Goal: Transaction & Acquisition: Purchase product/service

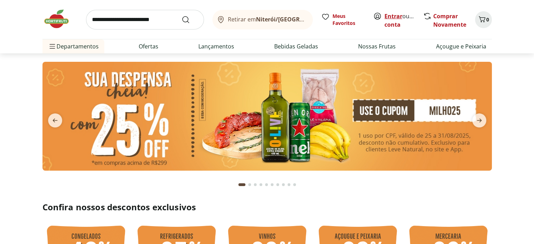
click at [392, 16] on link "Entrar" at bounding box center [393, 16] width 18 height 8
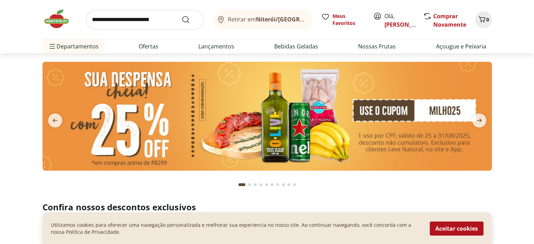
click at [160, 14] on input "search" at bounding box center [145, 20] width 118 height 20
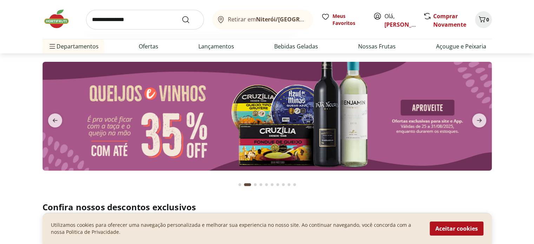
type input "**********"
click at [181, 15] on button "Submit Search" at bounding box center [189, 19] width 17 height 8
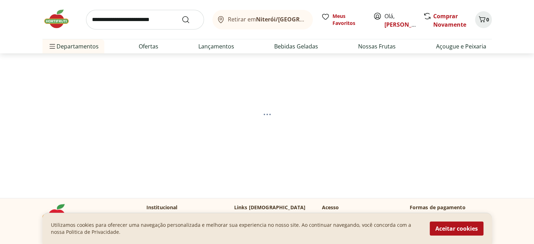
select select "**********"
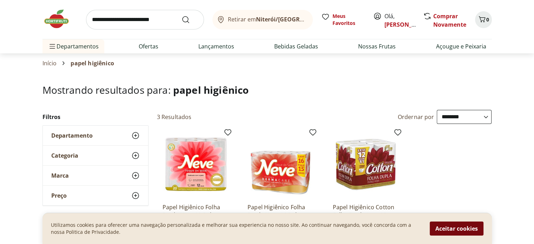
click at [433, 224] on button "Aceitar cookies" at bounding box center [457, 228] width 54 height 14
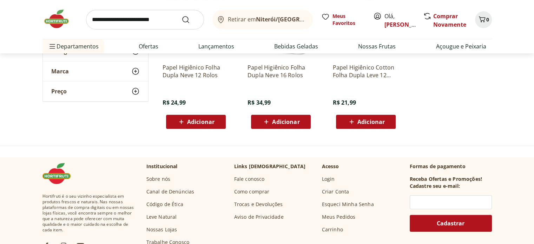
scroll to position [140, 0]
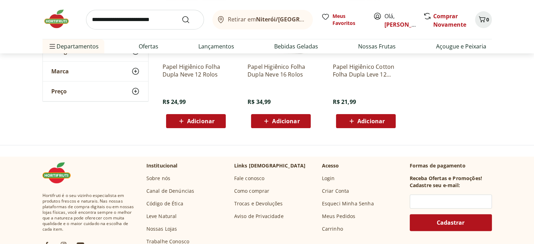
click at [368, 122] on span "Adicionar" at bounding box center [370, 121] width 27 height 6
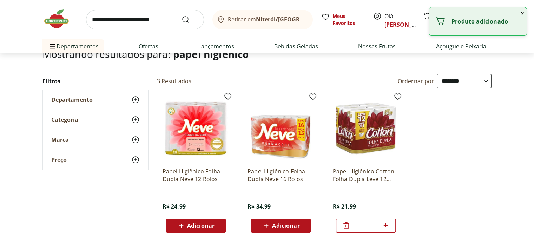
scroll to position [35, 0]
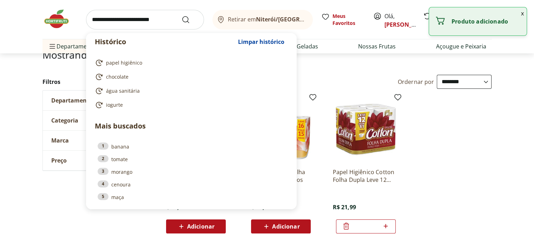
click at [153, 19] on input "search" at bounding box center [145, 20] width 118 height 20
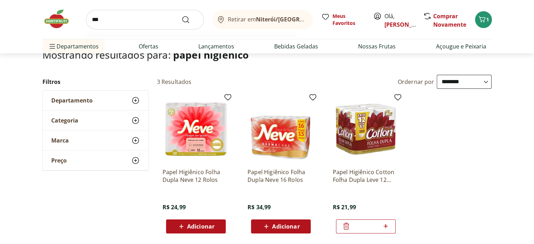
type input "***"
click at [181, 15] on button "Submit Search" at bounding box center [189, 19] width 17 height 8
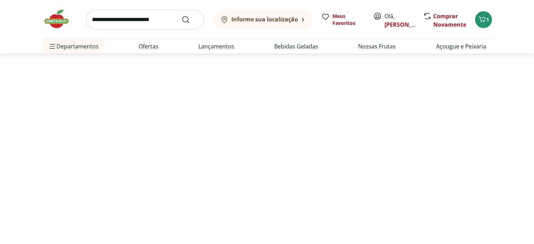
select select "**********"
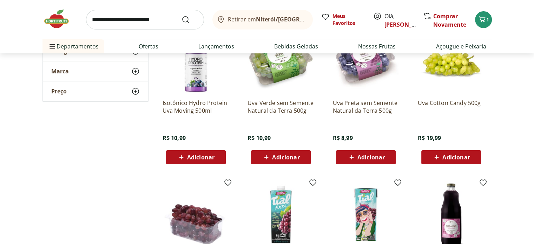
scroll to position [105, 0]
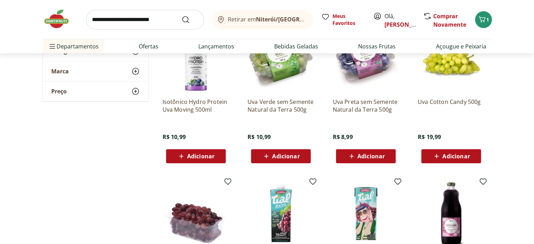
click at [284, 155] on span "Adicionar" at bounding box center [285, 156] width 27 height 6
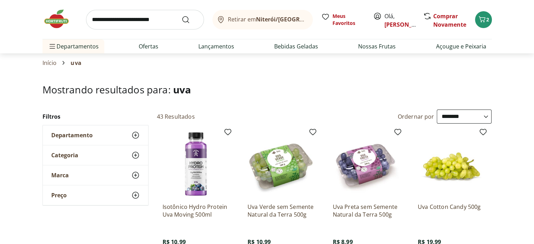
scroll to position [0, 0]
click at [171, 18] on input "search" at bounding box center [145, 20] width 118 height 20
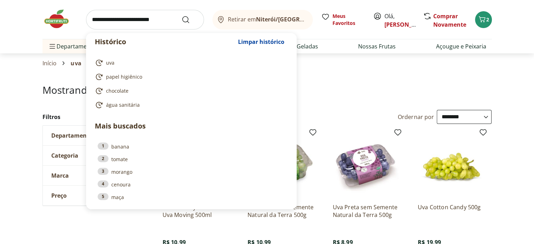
drag, startPoint x: 171, startPoint y: 18, endPoint x: 87, endPoint y: 17, distance: 83.9
click at [87, 17] on input "search" at bounding box center [145, 20] width 118 height 20
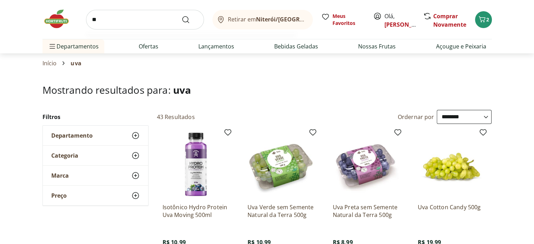
type input "*"
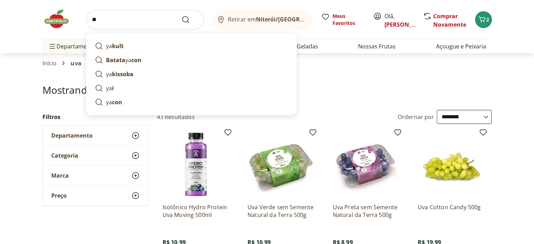
type input "*"
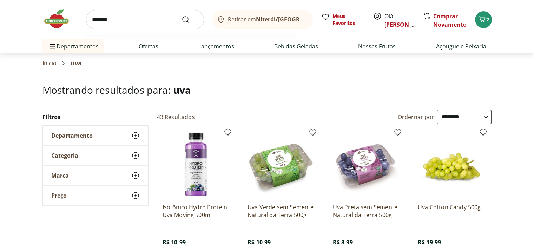
type input "*******"
click at [181, 15] on button "Submit Search" at bounding box center [189, 19] width 17 height 8
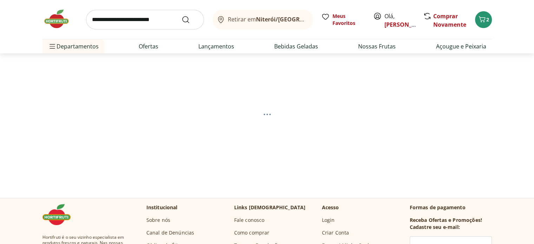
select select "**********"
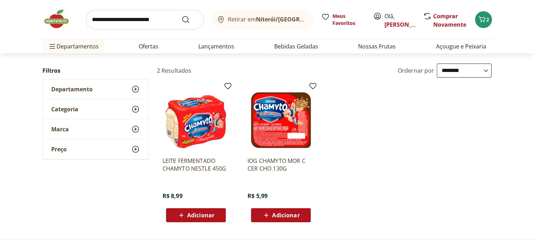
scroll to position [70, 0]
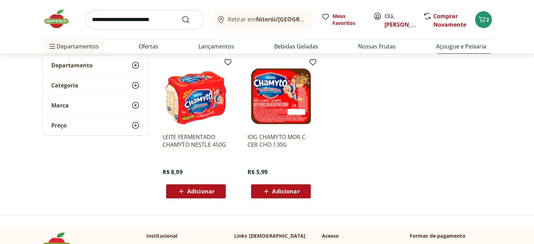
click at [208, 189] on span "Adicionar" at bounding box center [200, 191] width 27 height 6
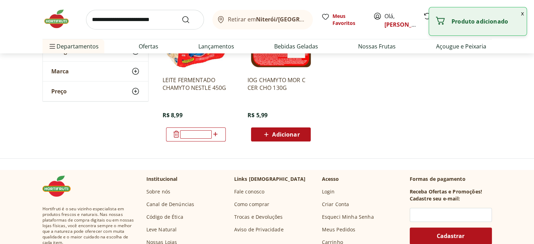
scroll to position [140, 0]
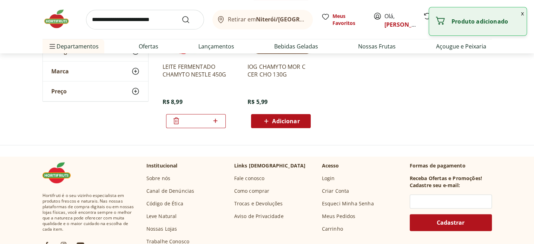
click at [217, 120] on icon at bounding box center [215, 121] width 4 height 4
type input "*"
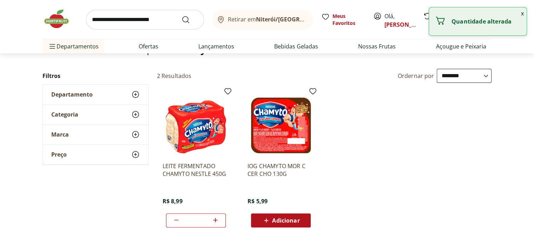
scroll to position [35, 0]
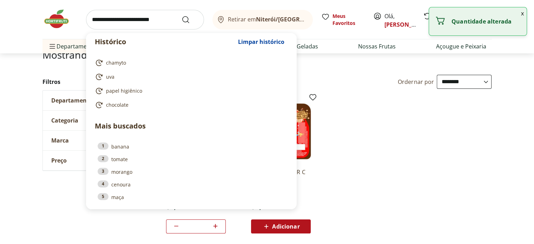
click at [139, 11] on input "search" at bounding box center [145, 20] width 118 height 20
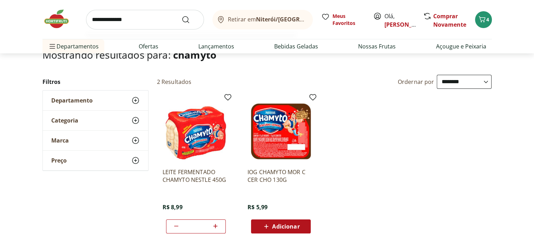
type input "**********"
click at [181, 15] on button "Submit Search" at bounding box center [189, 19] width 17 height 8
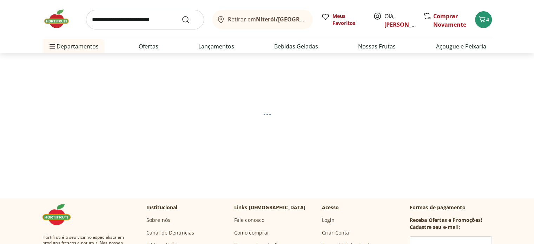
select select "**********"
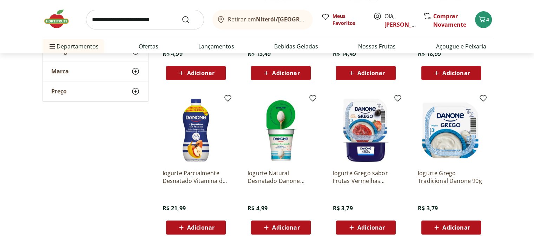
scroll to position [211, 0]
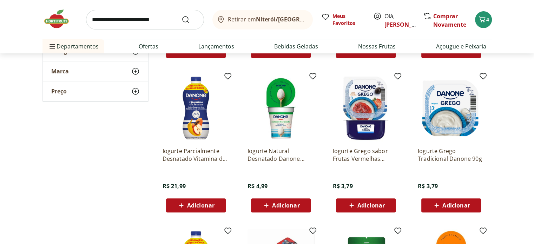
click at [206, 207] on span "Adicionar" at bounding box center [200, 205] width 27 height 6
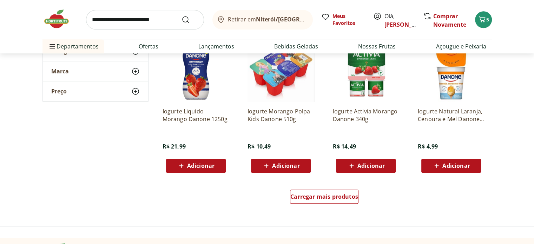
scroll to position [386, 0]
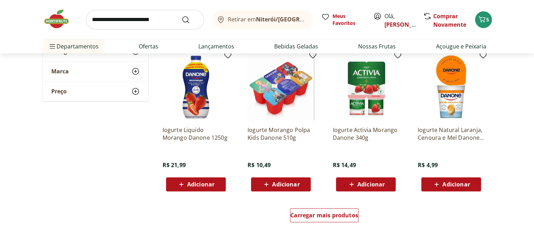
click at [289, 182] on span "Adicionar" at bounding box center [285, 184] width 27 height 6
click at [206, 191] on div "Iogurte Liquido Morango Danone 1250g R$ 21,99 Adicionar" at bounding box center [196, 122] width 78 height 149
click at [206, 187] on span "Adicionar" at bounding box center [200, 184] width 27 height 6
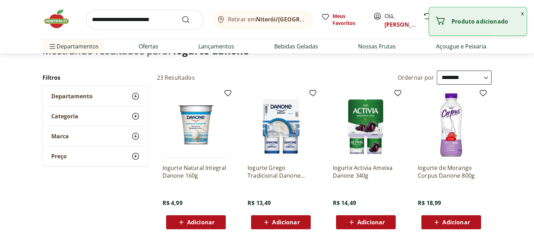
scroll to position [35, 0]
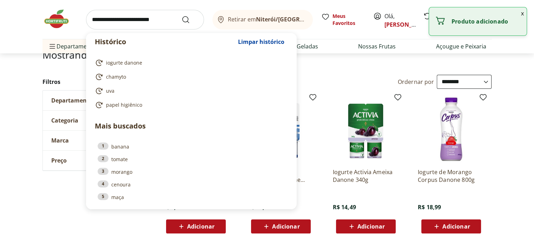
click at [127, 20] on input "search" at bounding box center [145, 20] width 118 height 20
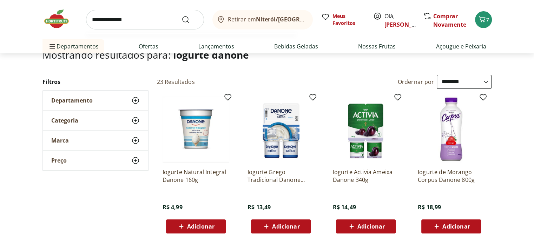
type input "**********"
click at [181, 15] on button "Submit Search" at bounding box center [189, 19] width 17 height 8
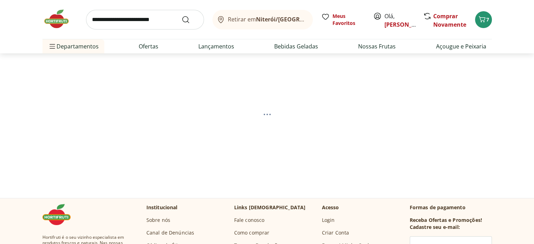
select select "**********"
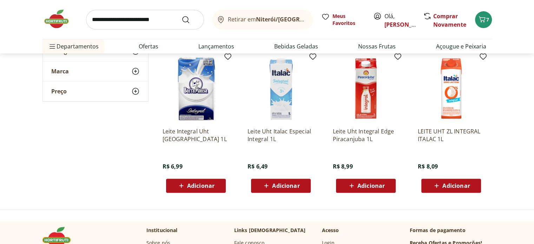
scroll to position [211, 0]
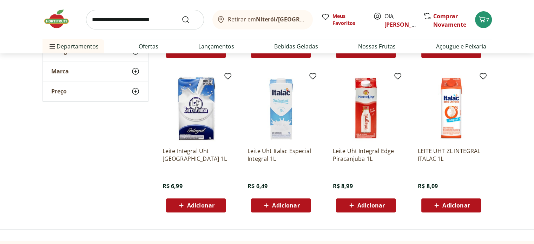
click at [288, 203] on span "Adicionar" at bounding box center [285, 205] width 27 height 6
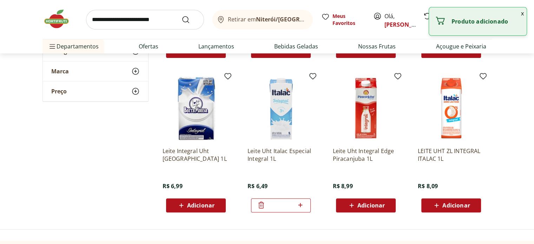
click at [302, 205] on icon at bounding box center [300, 205] width 9 height 8
type input "*"
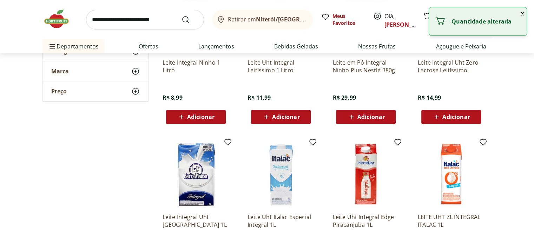
scroll to position [140, 0]
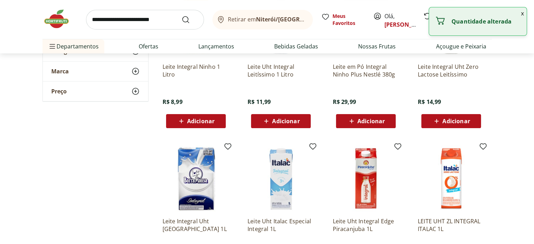
click at [194, 118] on span "Adicionar" at bounding box center [200, 121] width 27 height 6
click at [215, 119] on icon at bounding box center [215, 121] width 4 height 4
type input "*"
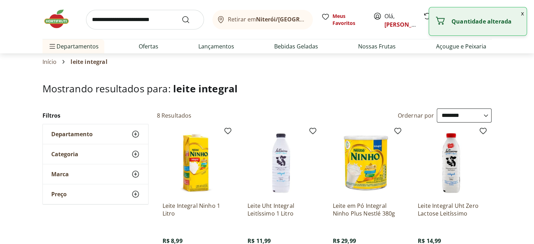
scroll to position [0, 0]
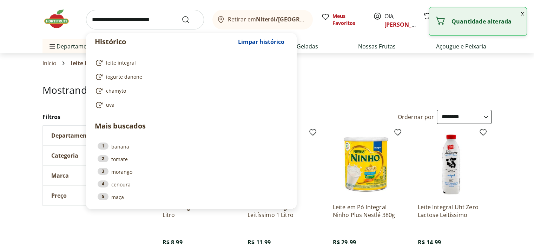
click at [150, 17] on input "search" at bounding box center [145, 20] width 118 height 20
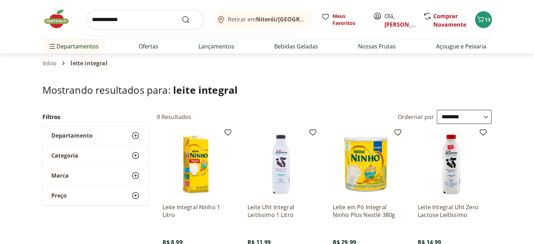
type input "**********"
click at [181, 15] on button "Submit Search" at bounding box center [189, 19] width 17 height 8
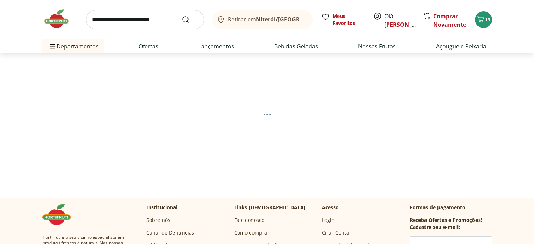
select select "**********"
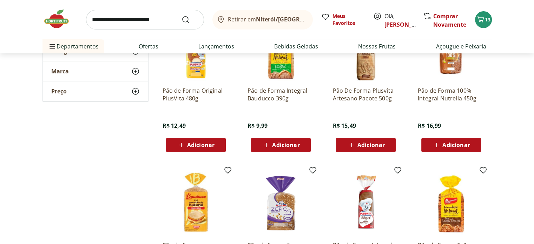
scroll to position [105, 0]
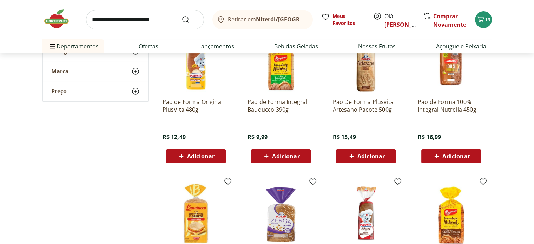
click at [214, 153] on span "Adicionar" at bounding box center [200, 156] width 27 height 6
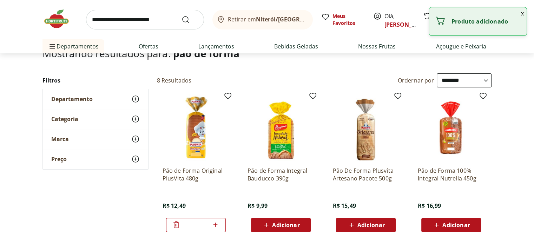
scroll to position [35, 0]
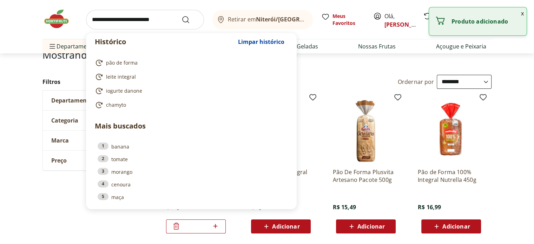
click at [121, 16] on input "search" at bounding box center [145, 20] width 118 height 20
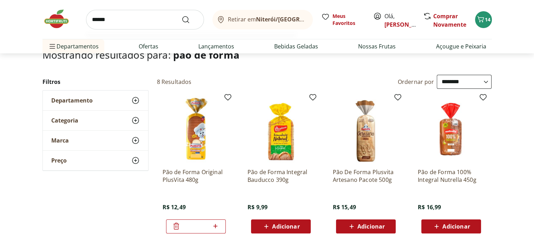
type input "******"
click at [181, 15] on button "Submit Search" at bounding box center [189, 19] width 17 height 8
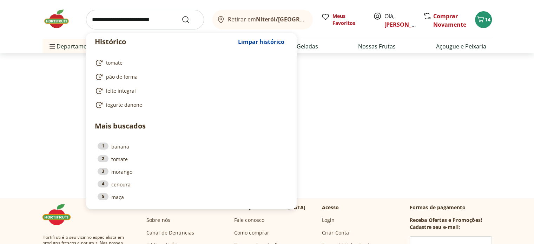
click at [161, 24] on input "search" at bounding box center [145, 20] width 118 height 20
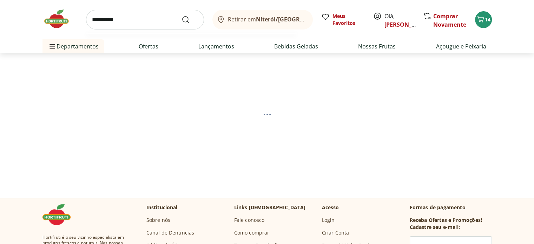
type input "**********"
click at [181, 15] on button "Submit Search" at bounding box center [189, 19] width 17 height 8
select select "**********"
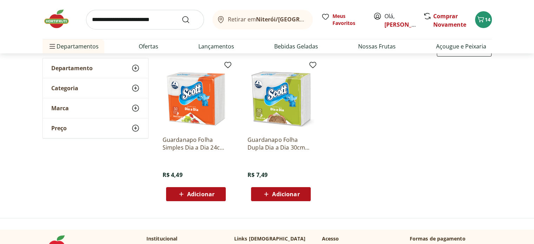
scroll to position [70, 0]
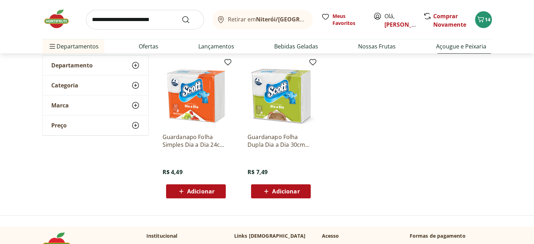
click at [279, 192] on span "Adicionar" at bounding box center [285, 191] width 27 height 6
click at [197, 188] on span "Adicionar" at bounding box center [200, 191] width 27 height 6
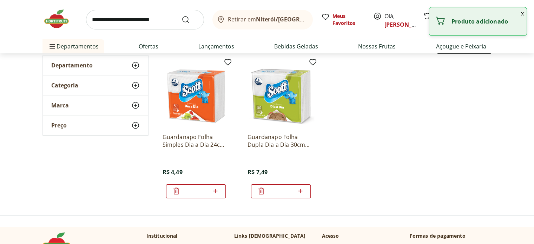
click at [139, 15] on input "search" at bounding box center [145, 20] width 118 height 20
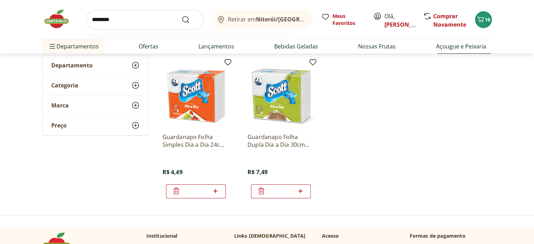
type input "********"
click at [181, 15] on button "Submit Search" at bounding box center [189, 19] width 17 height 8
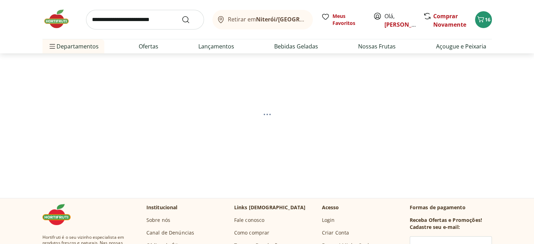
select select "**********"
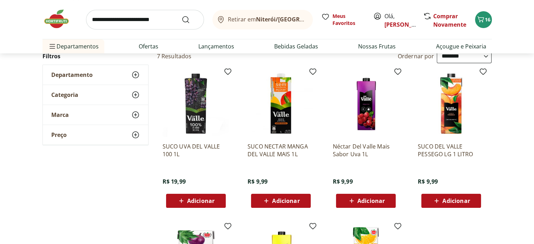
scroll to position [70, 0]
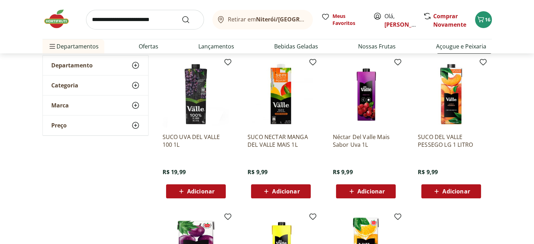
click at [359, 184] on button "Adicionar" at bounding box center [366, 191] width 60 height 14
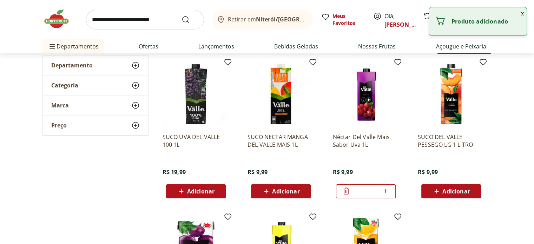
click at [387, 191] on icon at bounding box center [385, 191] width 9 height 8
type input "*"
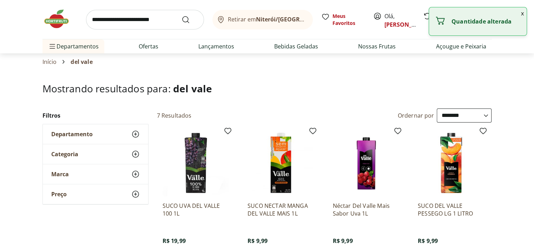
scroll to position [0, 0]
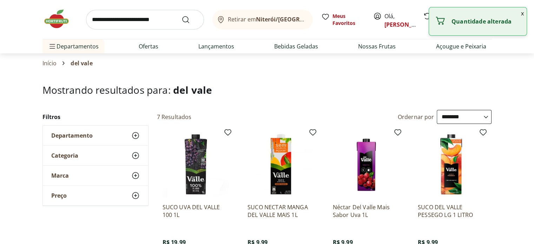
click at [160, 26] on input "search" at bounding box center [145, 20] width 118 height 20
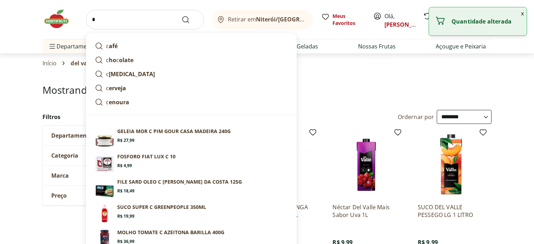
select select "**********"
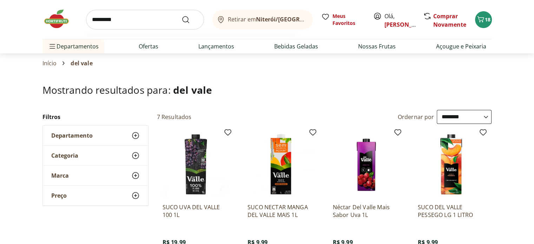
type input "*********"
click at [181, 15] on button "Submit Search" at bounding box center [189, 19] width 17 height 8
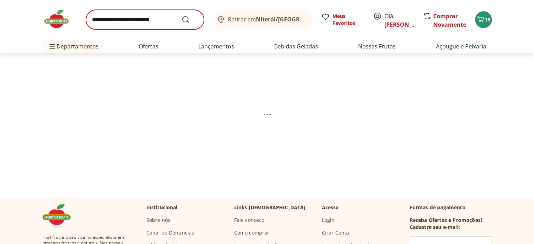
select select "**********"
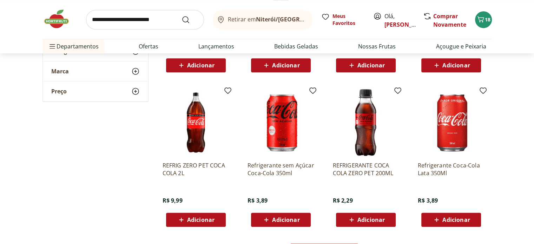
scroll to position [351, 0]
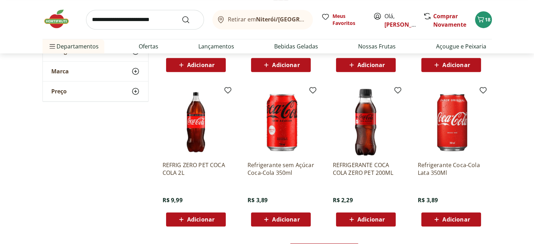
click at [364, 222] on span "Adicionar" at bounding box center [370, 220] width 27 height 6
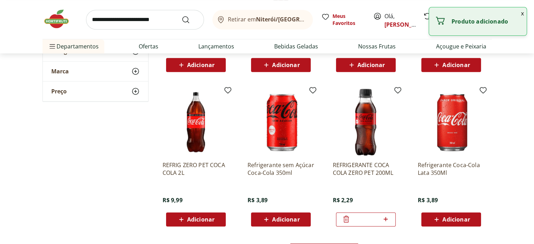
click at [386, 220] on icon at bounding box center [385, 219] width 9 height 8
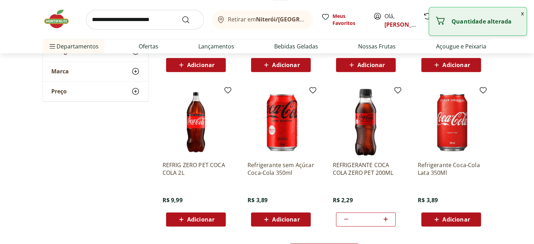
click at [386, 220] on icon at bounding box center [385, 219] width 9 height 8
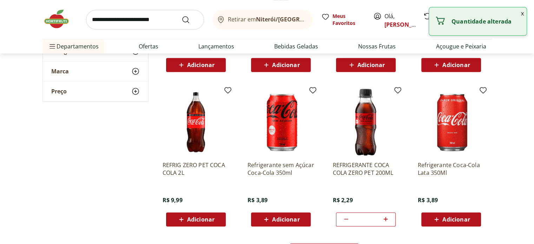
click at [386, 220] on icon at bounding box center [385, 219] width 9 height 8
type input "**"
click at [154, 19] on input "search" at bounding box center [145, 20] width 118 height 20
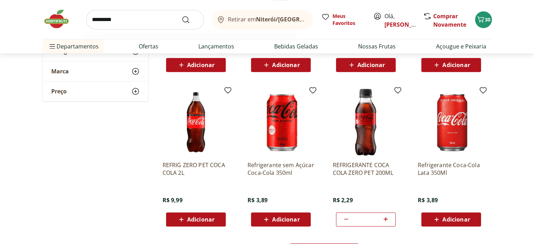
type input "*********"
click at [181, 15] on button "Submit Search" at bounding box center [189, 19] width 17 height 8
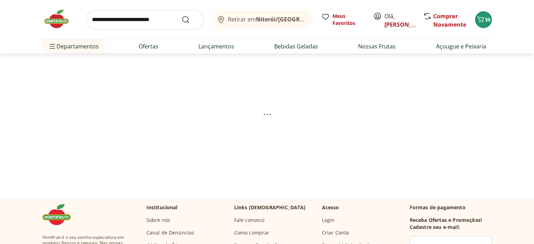
select select "**********"
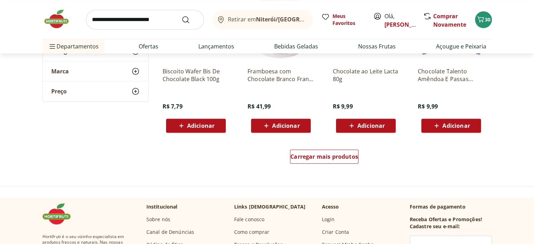
scroll to position [456, 0]
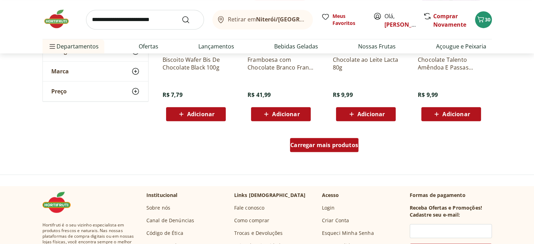
click at [299, 146] on span "Carregar mais produtos" at bounding box center [324, 145] width 68 height 6
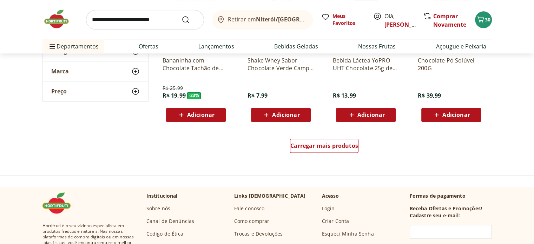
scroll to position [912, 0]
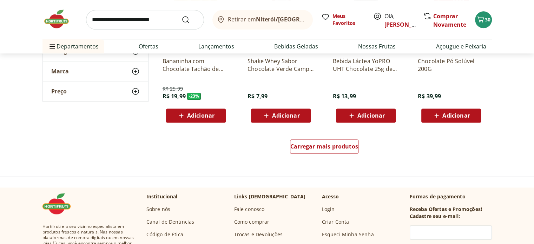
click at [165, 30] on div "Retirar em Niterói/RJ Meus Favoritos Olá, Renata Comprar Novamente 30" at bounding box center [266, 19] width 449 height 39
click at [163, 24] on input "search" at bounding box center [145, 20] width 118 height 20
type input "**********"
click at [181, 15] on button "Submit Search" at bounding box center [189, 19] width 17 height 8
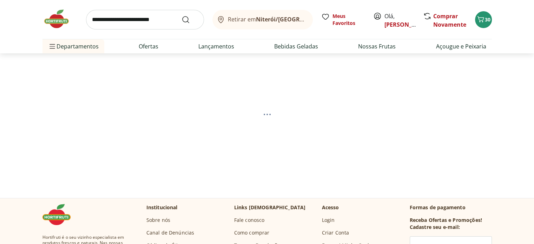
select select "**********"
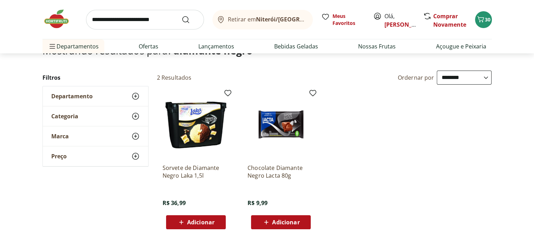
scroll to position [70, 0]
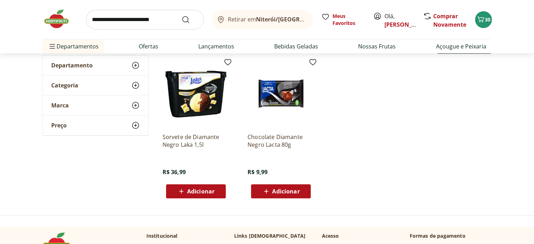
click at [283, 188] on span "Adicionar" at bounding box center [285, 191] width 27 height 6
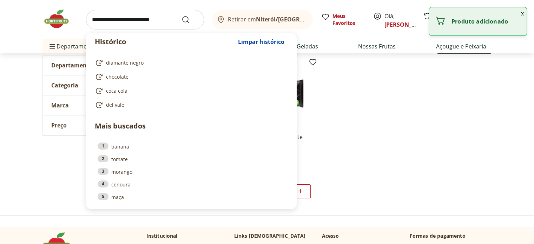
click at [124, 18] on input "search" at bounding box center [145, 20] width 118 height 20
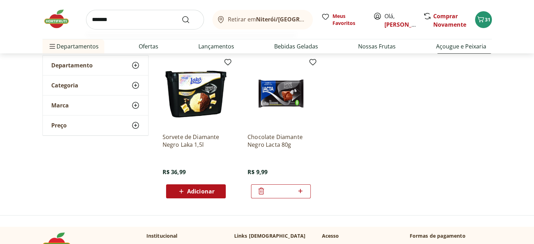
type input "*******"
click at [181, 15] on button "Submit Search" at bounding box center [189, 19] width 17 height 8
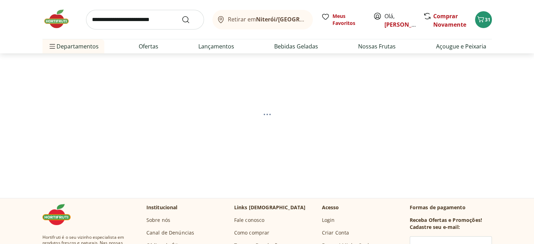
select select "**********"
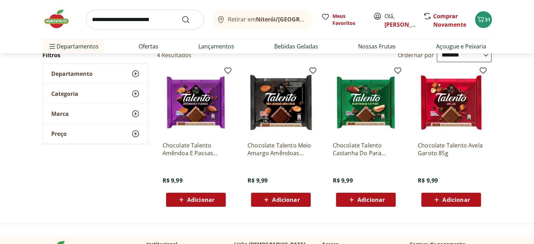
scroll to position [70, 0]
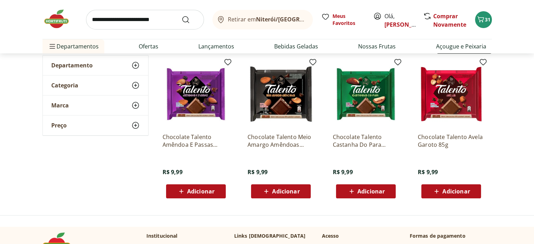
click at [455, 192] on span "Adicionar" at bounding box center [455, 191] width 27 height 6
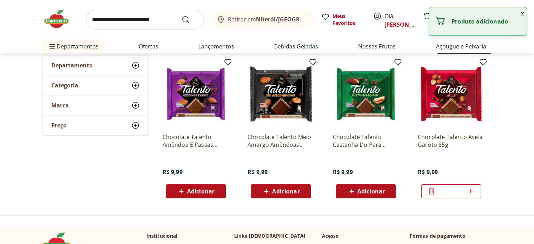
click at [121, 21] on input "search" at bounding box center [145, 20] width 118 height 20
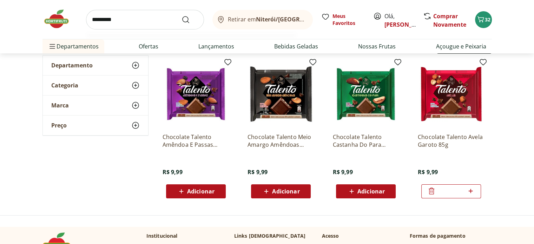
type input "*********"
click at [181, 15] on button "Submit Search" at bounding box center [189, 19] width 17 height 8
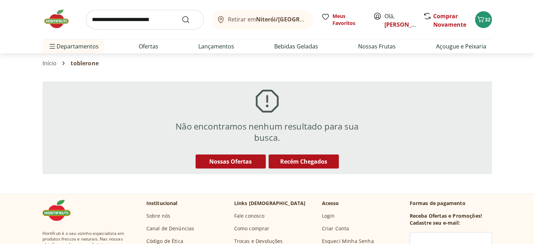
click at [108, 19] on input "search" at bounding box center [145, 20] width 118 height 20
type input "*******"
click at [181, 15] on button "Submit Search" at bounding box center [189, 19] width 17 height 8
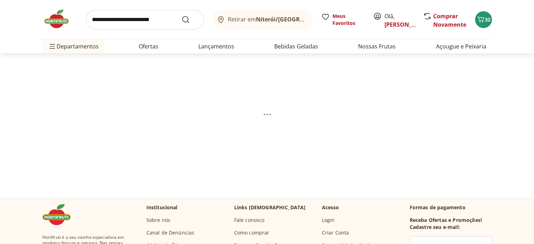
select select "**********"
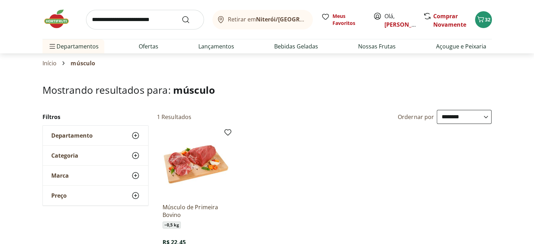
click at [63, 19] on img at bounding box center [59, 18] width 35 height 21
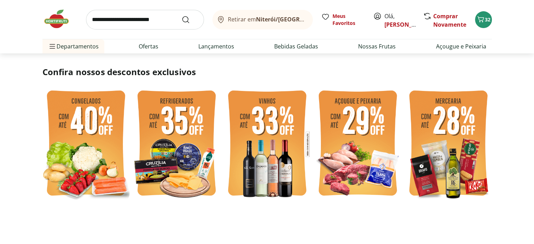
scroll to position [140, 0]
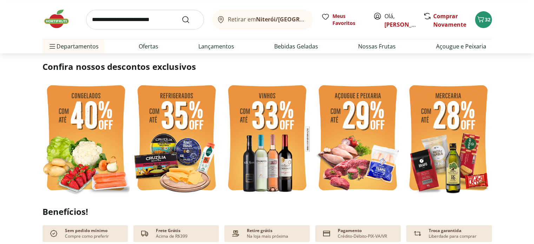
click at [353, 133] on img at bounding box center [357, 139] width 87 height 116
select select "**********"
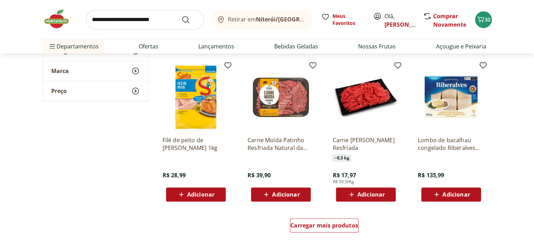
scroll to position [351, 0]
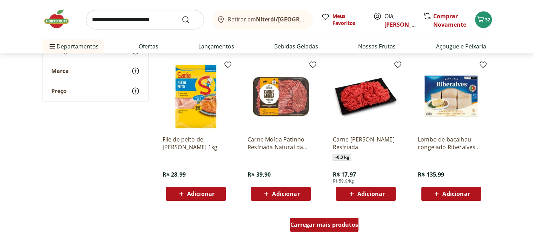
click at [316, 229] on div "Carregar mais produtos" at bounding box center [324, 225] width 68 height 14
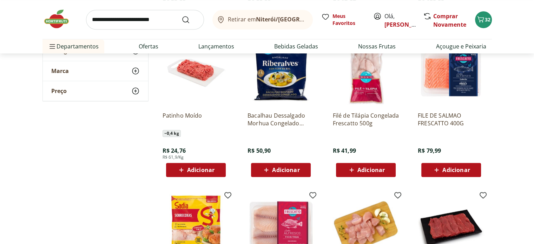
scroll to position [526, 0]
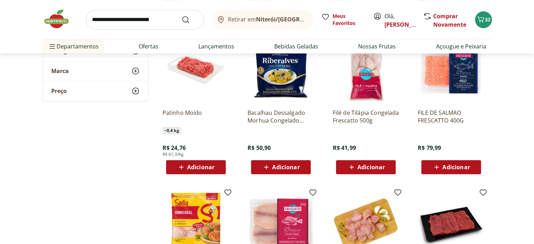
click at [202, 164] on span "Adicionar" at bounding box center [200, 167] width 27 height 6
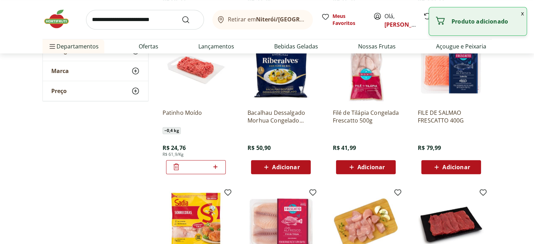
click at [215, 166] on icon at bounding box center [215, 167] width 4 height 4
type input "*"
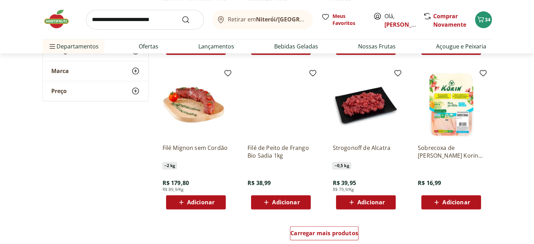
scroll to position [807, 0]
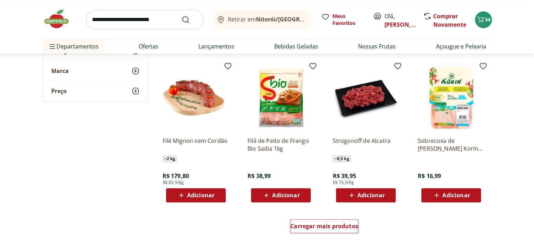
click at [371, 193] on span "Adicionar" at bounding box center [370, 195] width 27 height 6
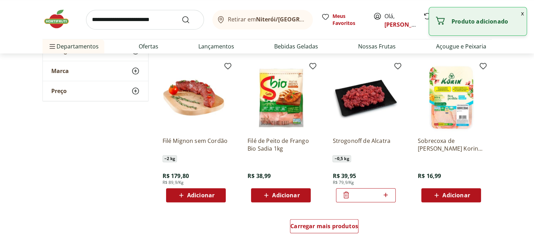
click at [385, 192] on icon at bounding box center [385, 195] width 9 height 8
type input "*"
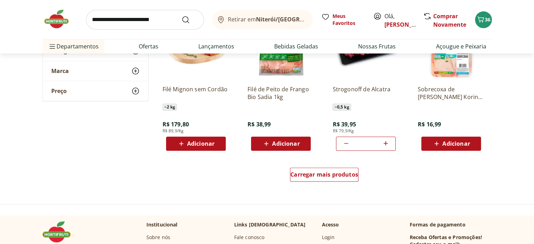
scroll to position [877, 0]
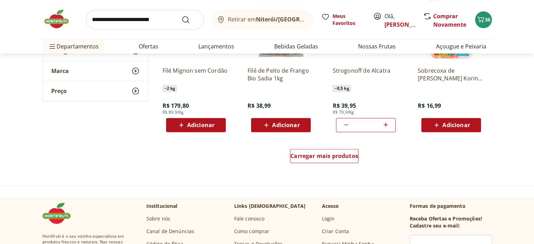
click at [315, 148] on div "Carregar mais produtos" at bounding box center [324, 157] width 340 height 34
click at [311, 158] on span "Carregar mais produtos" at bounding box center [324, 156] width 68 height 6
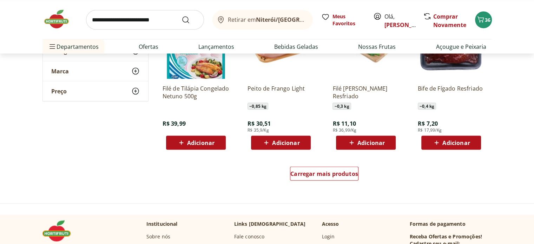
scroll to position [1333, 0]
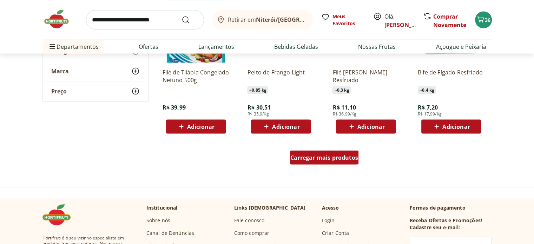
click at [304, 154] on span "Carregar mais produtos" at bounding box center [324, 157] width 68 height 6
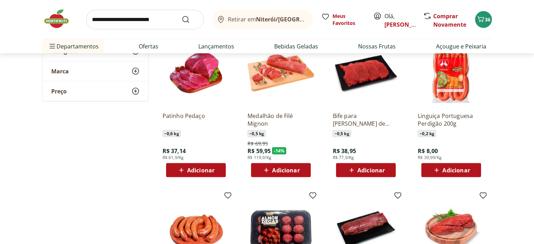
scroll to position [1439, 0]
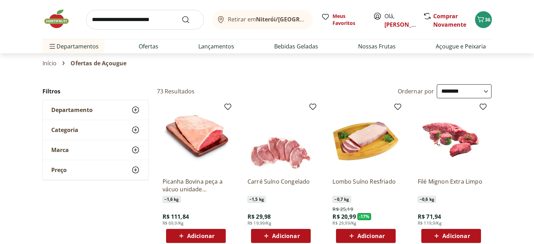
select select "**********"
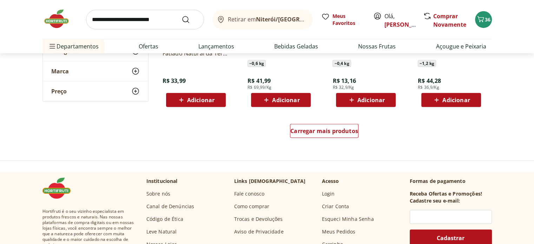
scroll to position [1825, 0]
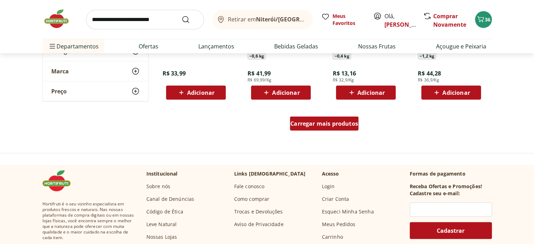
click at [329, 125] on span "Carregar mais produtos" at bounding box center [324, 124] width 68 height 6
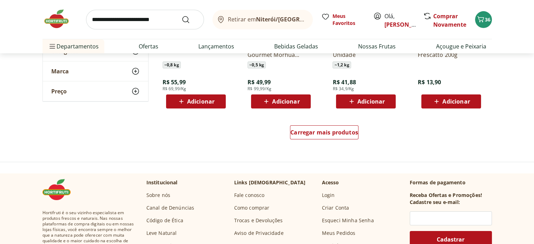
scroll to position [2281, 0]
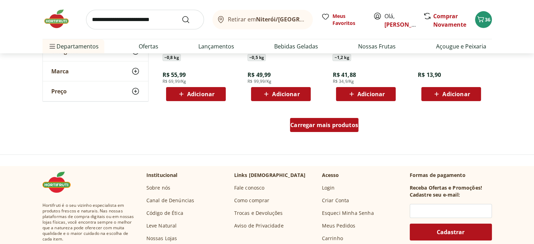
click at [331, 125] on span "Carregar mais produtos" at bounding box center [324, 125] width 68 height 6
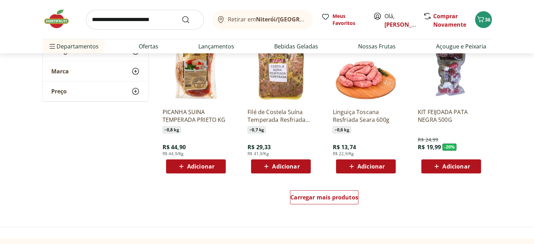
scroll to position [2667, 0]
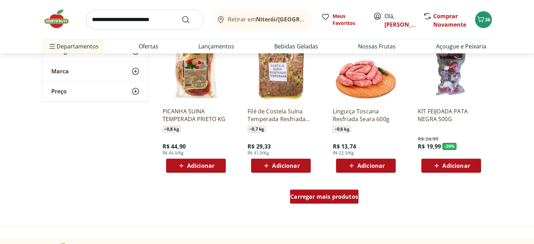
click at [333, 202] on div "Carregar mais produtos" at bounding box center [324, 196] width 68 height 14
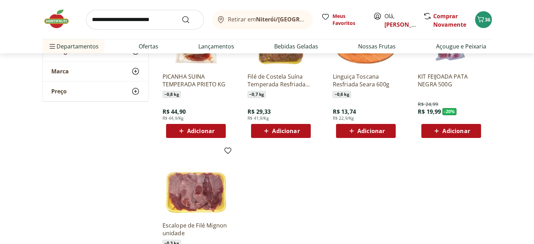
scroll to position [2702, 0]
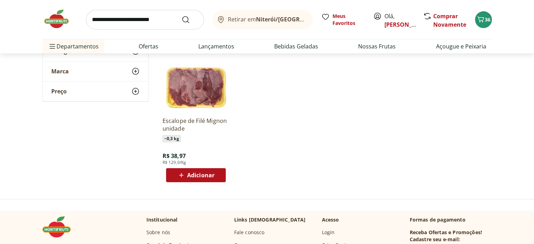
scroll to position [2807, 0]
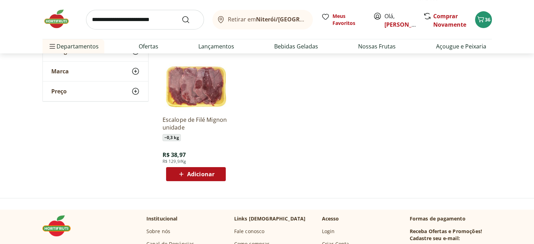
click at [198, 173] on span "Adicionar" at bounding box center [200, 174] width 27 height 6
click at [211, 173] on icon at bounding box center [215, 173] width 9 height 8
type input "*"
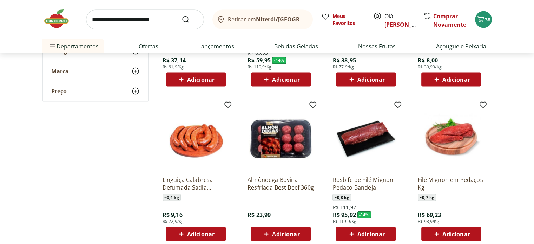
scroll to position [1439, 0]
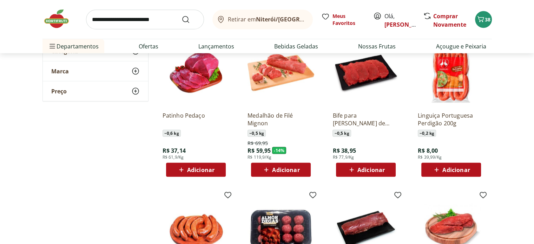
click at [56, 20] on img at bounding box center [59, 18] width 35 height 21
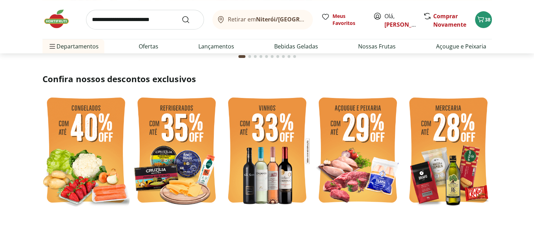
scroll to position [140, 0]
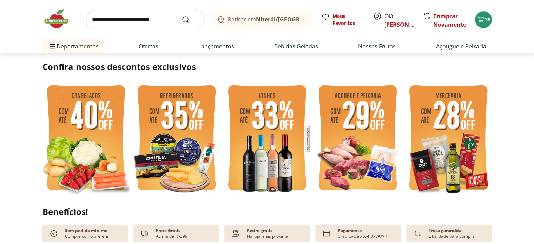
click at [450, 135] on img at bounding box center [448, 139] width 87 height 116
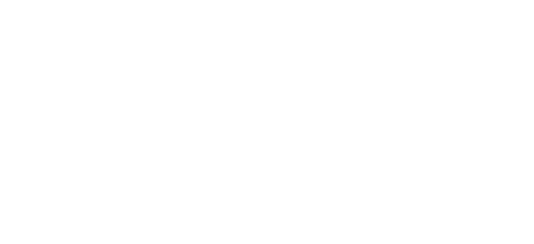
select select "**********"
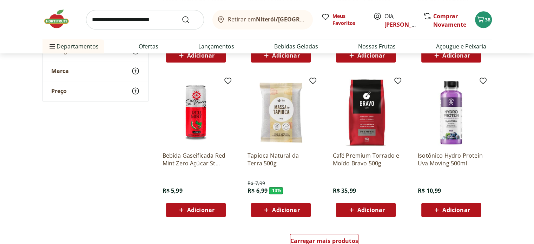
scroll to position [351, 0]
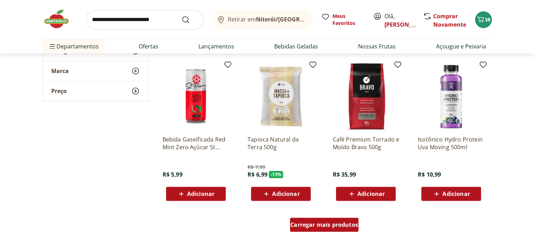
click at [324, 224] on span "Carregar mais produtos" at bounding box center [324, 225] width 68 height 6
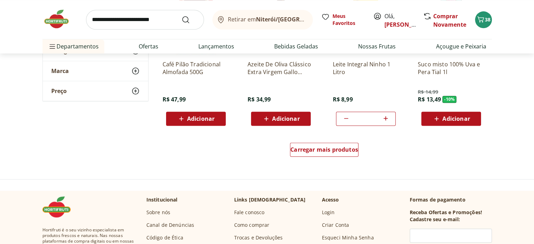
scroll to position [912, 0]
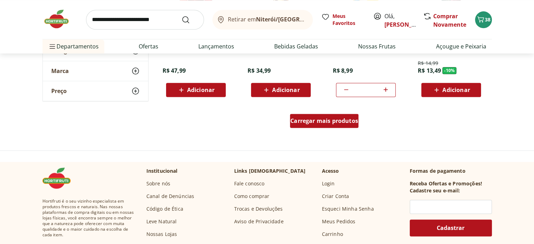
click at [341, 122] on span "Carregar mais produtos" at bounding box center [324, 121] width 68 height 6
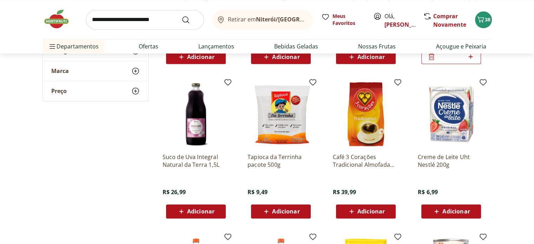
scroll to position [1123, 0]
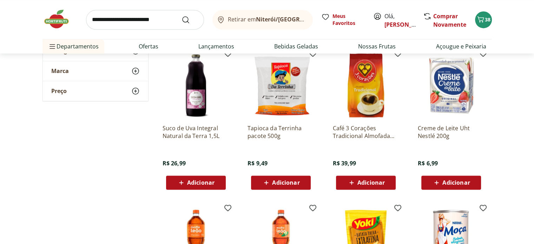
click at [367, 180] on span "Adicionar" at bounding box center [370, 183] width 27 height 6
click at [454, 182] on span "Adicionar" at bounding box center [455, 183] width 27 height 6
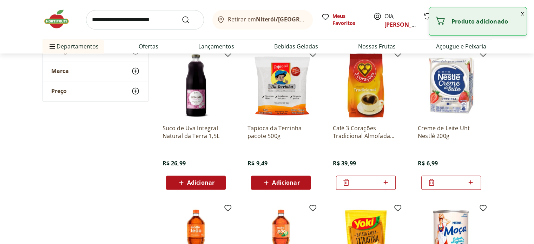
click at [475, 181] on div "*" at bounding box center [451, 182] width 60 height 14
click at [472, 183] on icon at bounding box center [470, 182] width 9 height 8
type input "*"
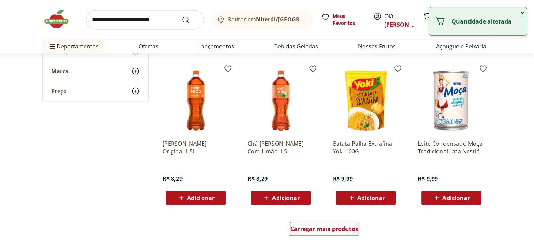
scroll to position [1263, 0]
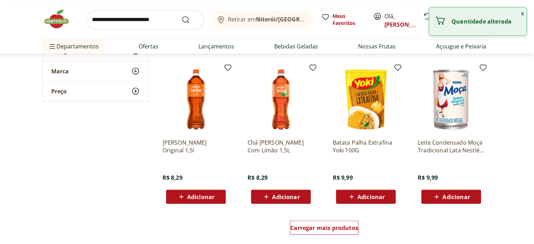
click at [452, 199] on span "Adicionar" at bounding box center [455, 197] width 27 height 6
click at [471, 195] on icon at bounding box center [470, 196] width 9 height 8
type input "*"
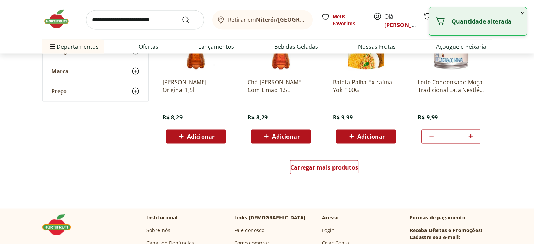
scroll to position [1333, 0]
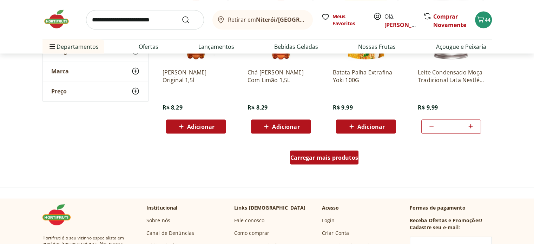
click at [341, 163] on div "Carregar mais produtos" at bounding box center [324, 157] width 68 height 14
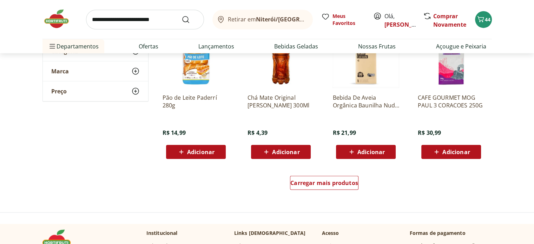
scroll to position [1790, 0]
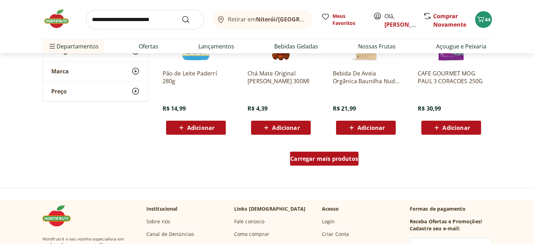
click at [337, 165] on div "Carregar mais produtos" at bounding box center [324, 159] width 68 height 14
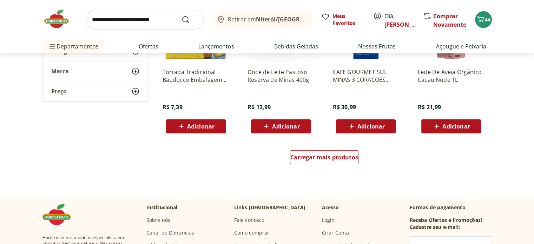
scroll to position [2281, 0]
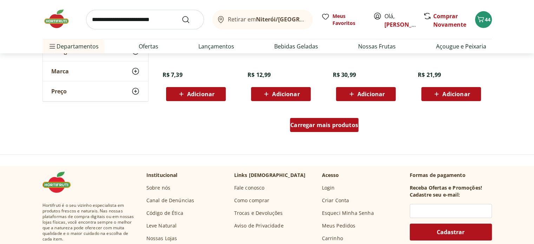
click at [335, 122] on span "Carregar mais produtos" at bounding box center [324, 125] width 68 height 6
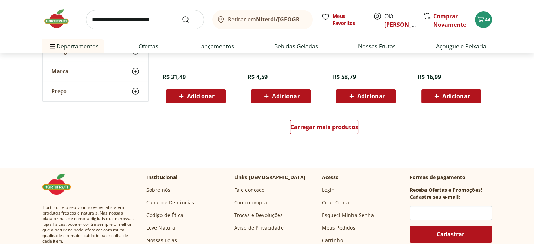
scroll to position [2737, 0]
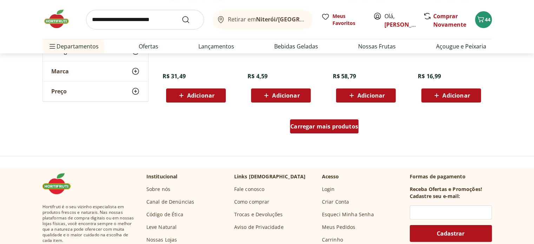
click at [350, 130] on div "Carregar mais produtos" at bounding box center [324, 126] width 68 height 14
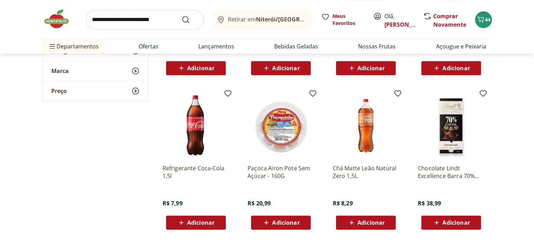
scroll to position [3123, 0]
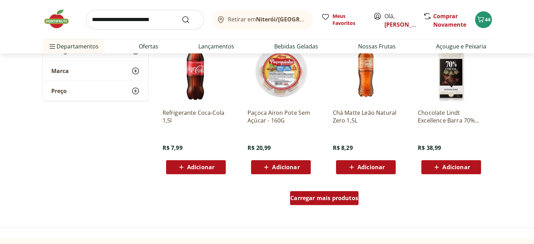
click at [328, 199] on span "Carregar mais produtos" at bounding box center [324, 198] width 68 height 6
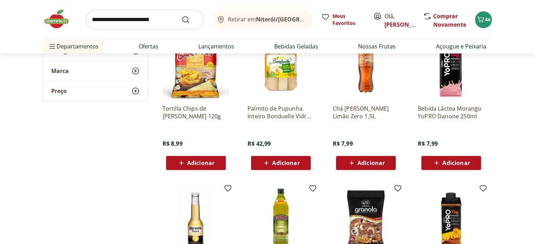
scroll to position [3439, 0]
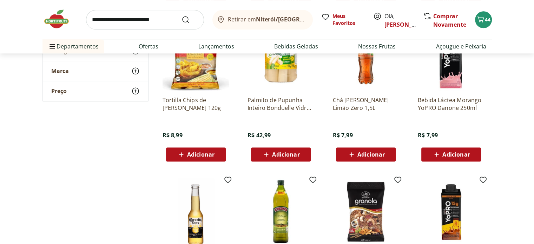
click at [464, 153] on span "Adicionar" at bounding box center [455, 155] width 27 height 6
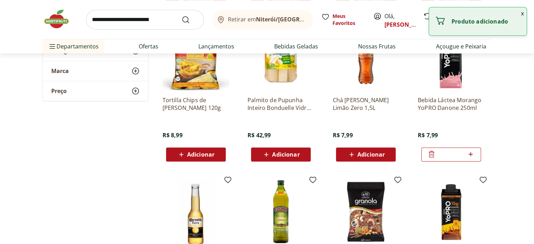
click at [468, 156] on icon at bounding box center [470, 154] width 9 height 8
click at [470, 155] on icon at bounding box center [470, 154] width 9 height 8
type input "*"
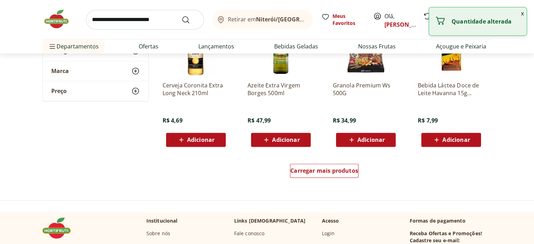
scroll to position [3614, 0]
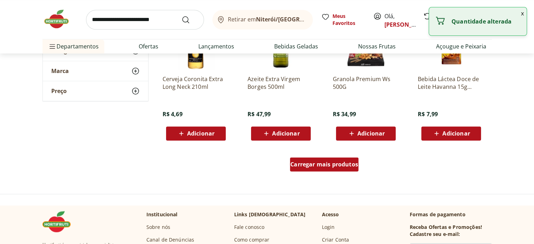
click at [340, 168] on div "Carregar mais produtos" at bounding box center [324, 164] width 68 height 14
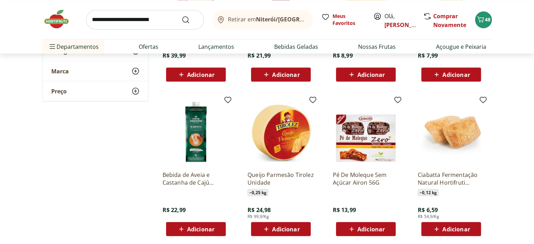
scroll to position [4000, 0]
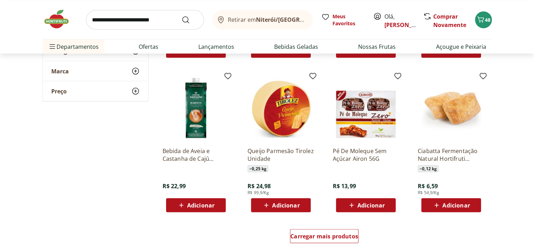
click at [55, 24] on img at bounding box center [59, 18] width 35 height 21
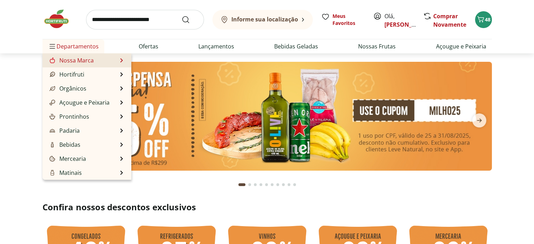
type input "*"
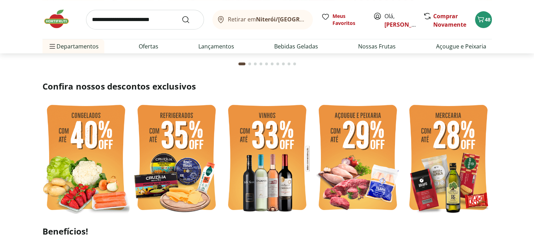
scroll to position [140, 0]
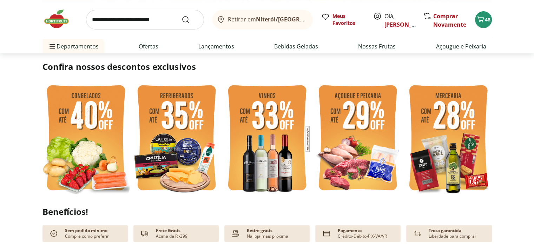
click at [168, 141] on img at bounding box center [176, 139] width 87 height 116
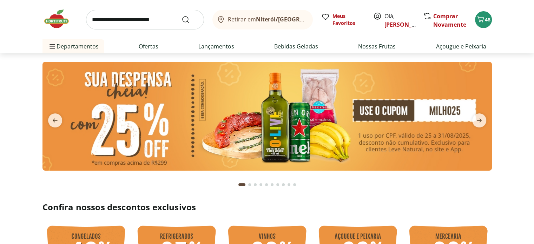
select select "**********"
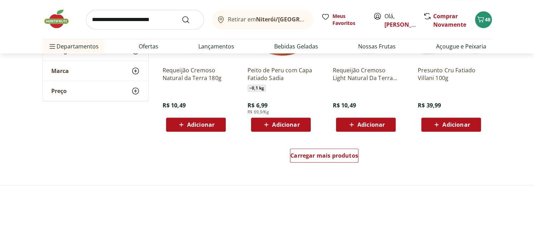
scroll to position [421, 0]
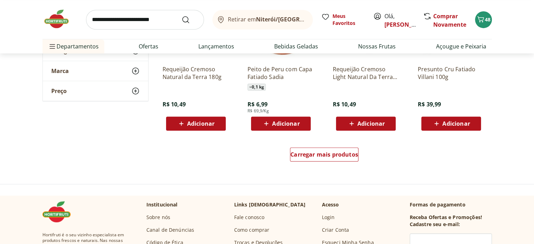
click at [59, 22] on img at bounding box center [59, 18] width 35 height 21
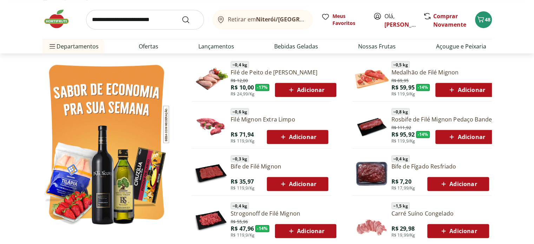
scroll to position [351, 0]
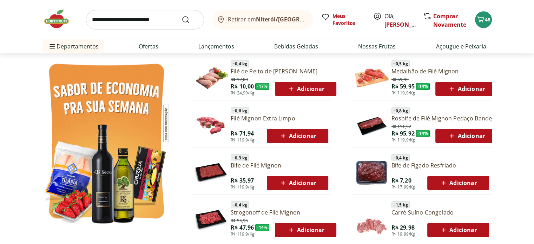
click at [108, 140] on img at bounding box center [106, 142] width 128 height 171
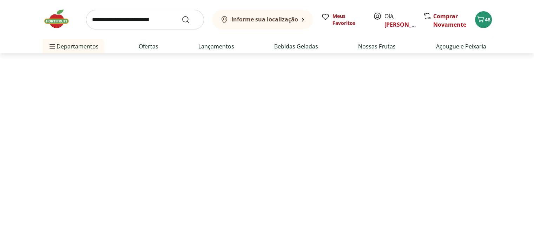
select select "**********"
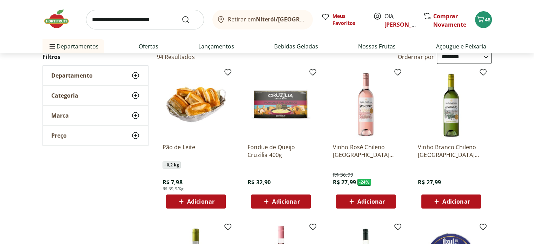
scroll to position [35, 0]
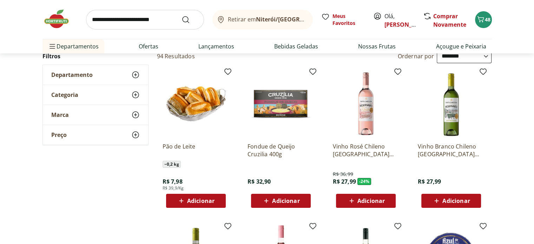
click at [198, 198] on span "Adicionar" at bounding box center [200, 201] width 27 height 6
click at [174, 200] on icon at bounding box center [176, 200] width 8 height 8
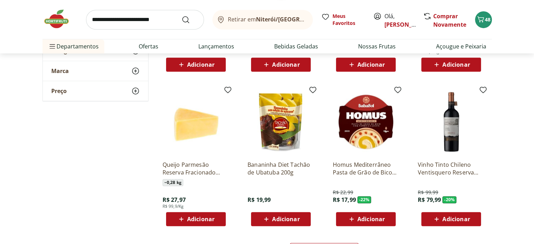
scroll to position [351, 0]
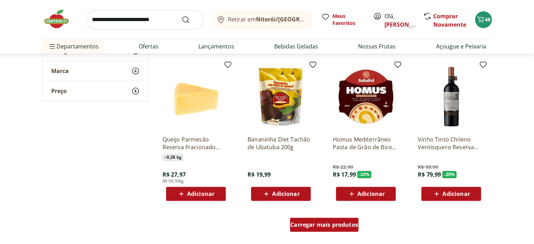
click at [324, 224] on span "Carregar mais produtos" at bounding box center [324, 225] width 68 height 6
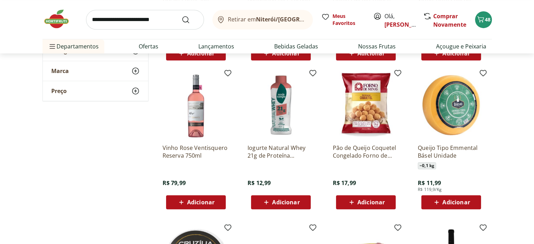
scroll to position [491, 0]
click at [368, 204] on span "Adicionar" at bounding box center [370, 202] width 27 height 6
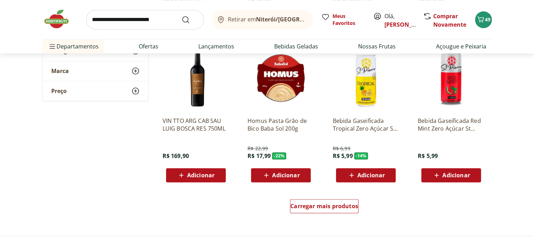
scroll to position [842, 0]
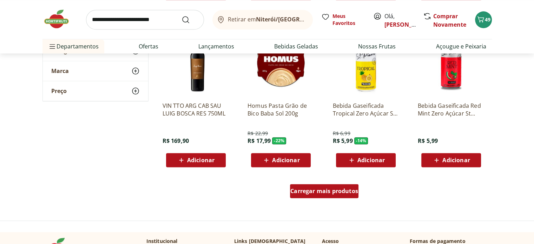
click at [340, 194] on span "Carregar mais produtos" at bounding box center [324, 191] width 68 height 6
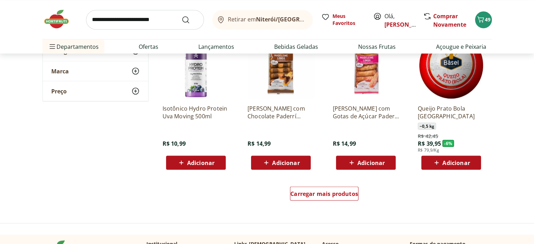
scroll to position [1298, 0]
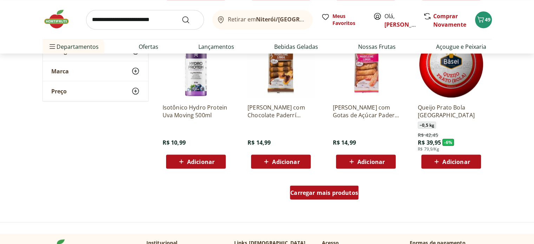
click at [323, 187] on div "Carregar mais produtos" at bounding box center [324, 192] width 68 height 14
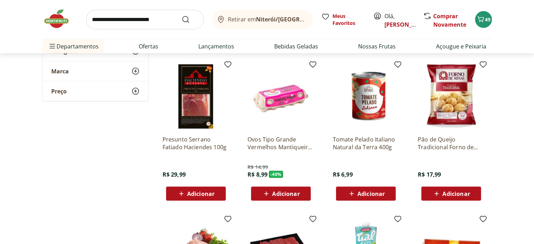
scroll to position [1439, 0]
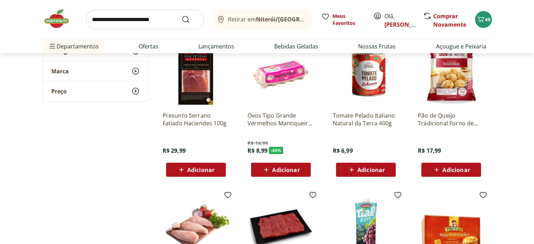
click at [464, 168] on span "Adicionar" at bounding box center [455, 170] width 27 height 6
click at [284, 167] on span "Adicionar" at bounding box center [285, 170] width 27 height 6
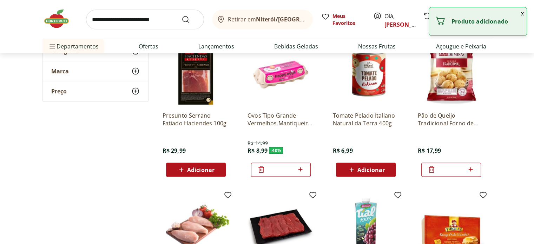
click at [303, 170] on icon at bounding box center [300, 169] width 9 height 8
type input "*"
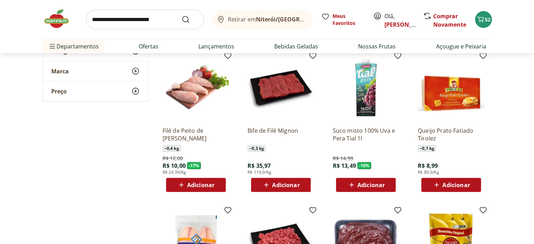
scroll to position [1579, 0]
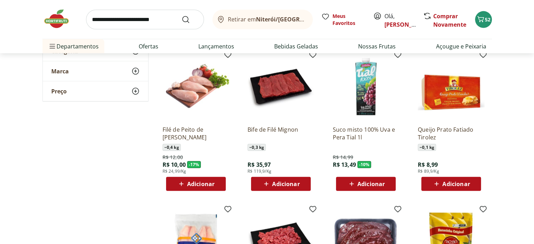
click at [197, 181] on span "Adicionar" at bounding box center [200, 184] width 27 height 6
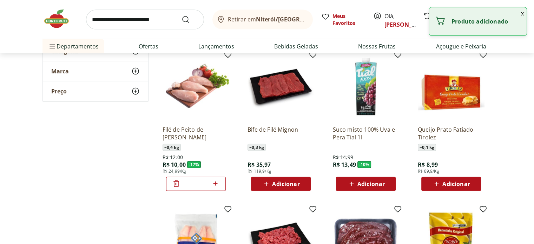
click at [217, 183] on icon at bounding box center [215, 183] width 4 height 4
type input "*"
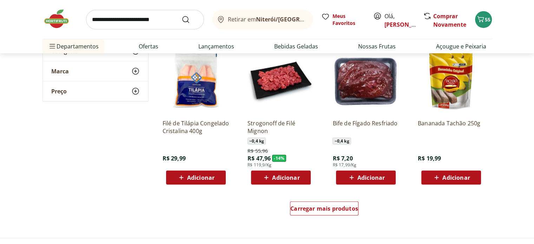
scroll to position [1755, 0]
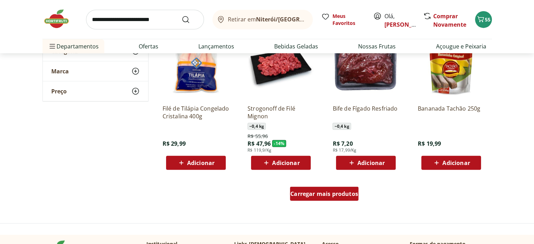
click at [314, 193] on span "Carregar mais produtos" at bounding box center [324, 194] width 68 height 6
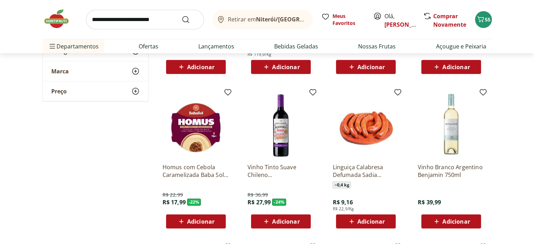
scroll to position [2000, 0]
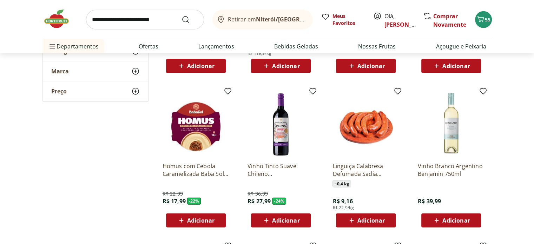
click at [365, 221] on span "Adicionar" at bounding box center [370, 221] width 27 height 6
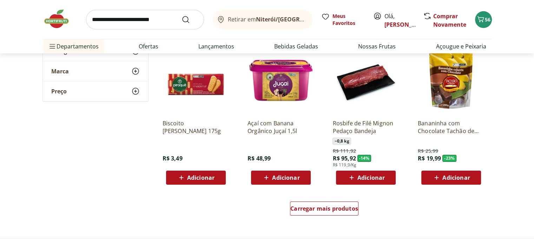
scroll to position [2211, 0]
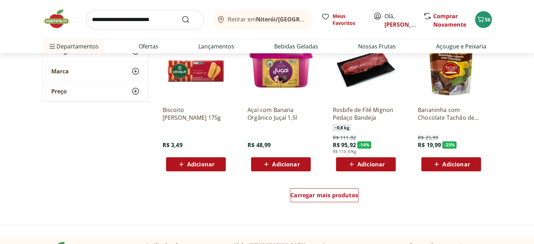
click at [199, 161] on span "Adicionar" at bounding box center [200, 164] width 27 height 6
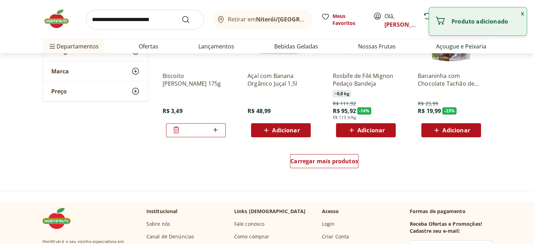
scroll to position [2246, 0]
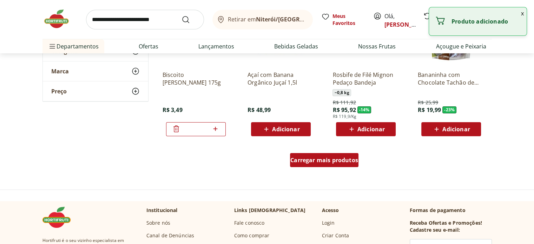
click at [341, 155] on div "Carregar mais produtos" at bounding box center [324, 160] width 68 height 14
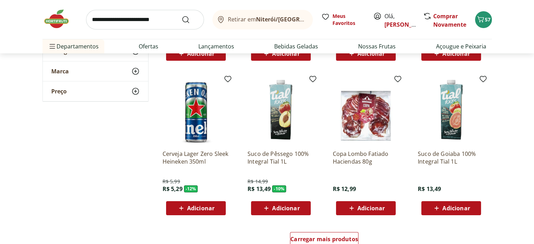
scroll to position [2667, 0]
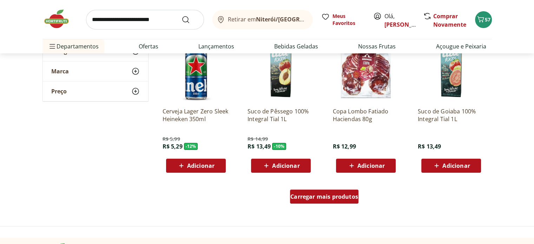
click at [325, 198] on span "Carregar mais produtos" at bounding box center [324, 197] width 68 height 6
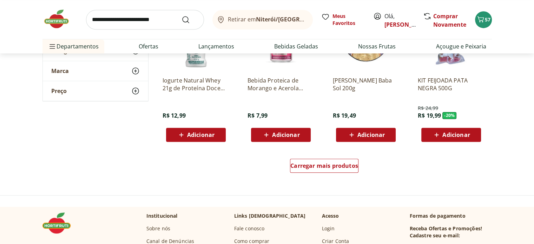
scroll to position [3158, 0]
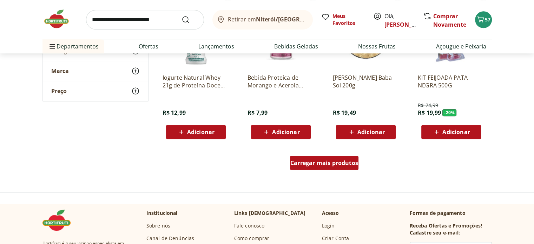
click at [349, 160] on span "Carregar mais produtos" at bounding box center [324, 163] width 68 height 6
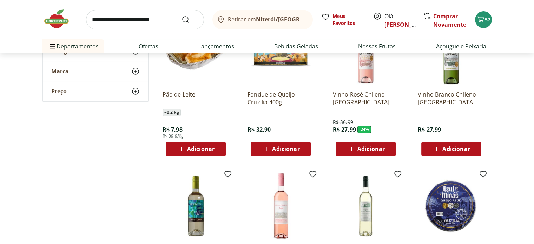
scroll to position [0, 0]
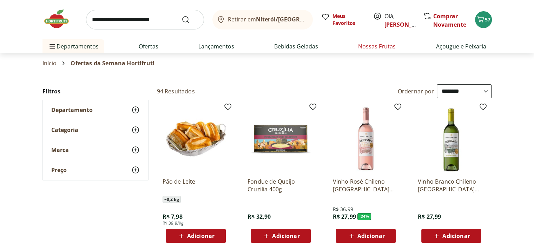
click at [370, 50] on link "Nossas Frutas" at bounding box center [377, 46] width 38 height 8
select select "**********"
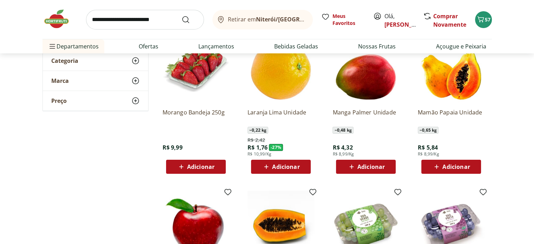
scroll to position [70, 0]
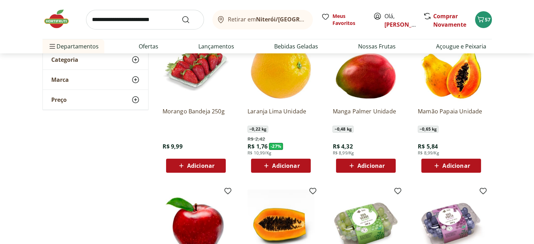
click at [467, 167] on span "Adicionar" at bounding box center [455, 166] width 27 height 6
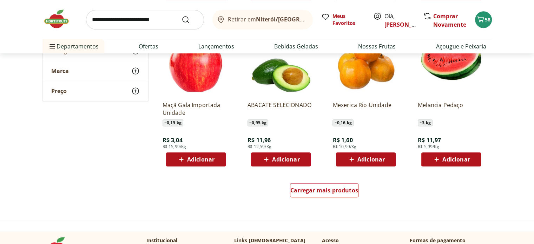
scroll to position [386, 0]
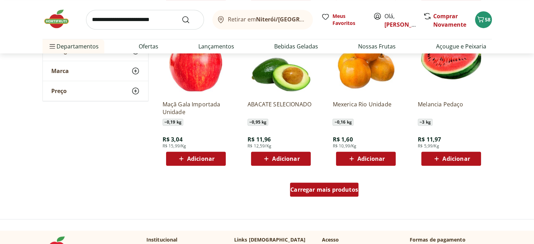
click at [322, 185] on div "Carregar mais produtos" at bounding box center [324, 189] width 68 height 14
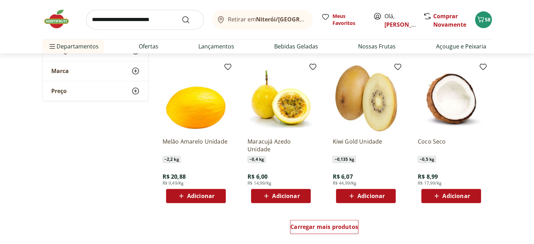
scroll to position [807, 0]
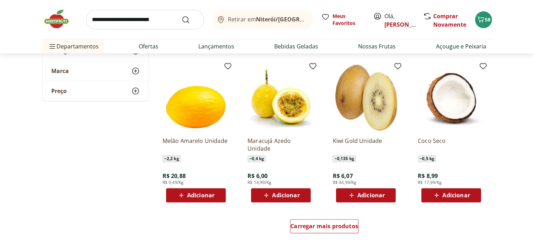
click at [294, 196] on span "Adicionar" at bounding box center [285, 195] width 27 height 6
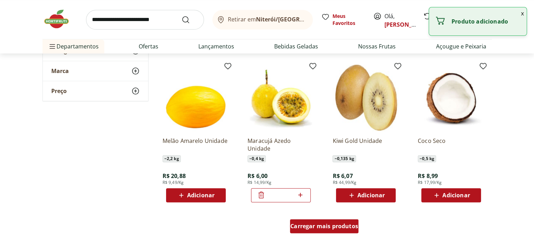
click at [324, 229] on span "Carregar mais produtos" at bounding box center [324, 226] width 68 height 6
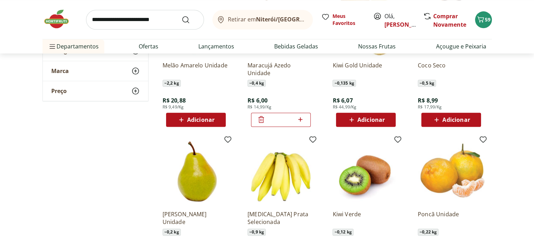
scroll to position [912, 0]
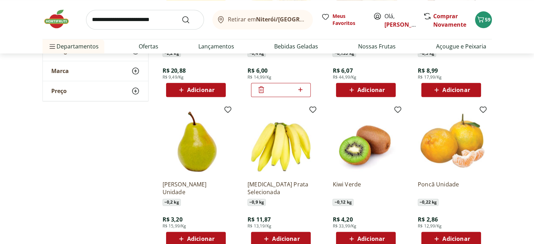
click at [302, 88] on icon at bounding box center [300, 89] width 9 height 8
type input "*"
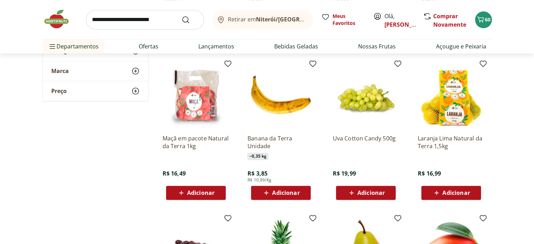
scroll to position [1123, 0]
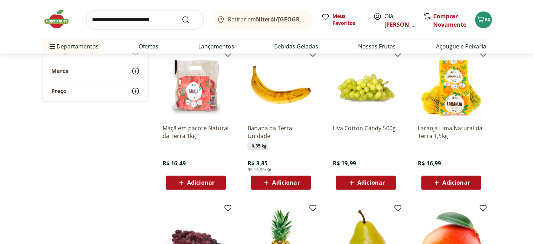
click at [209, 182] on span "Adicionar" at bounding box center [200, 183] width 27 height 6
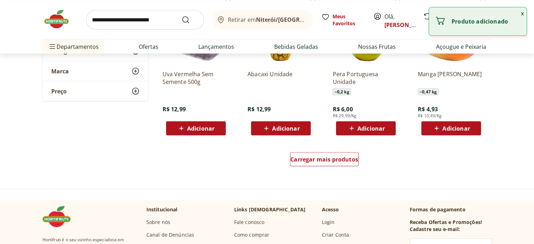
scroll to position [1333, 0]
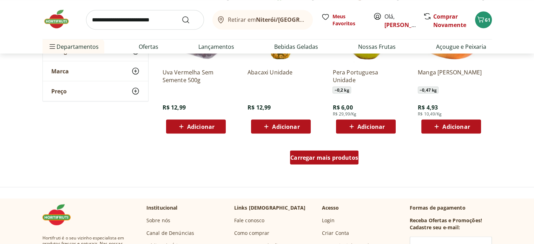
click at [330, 160] on span "Carregar mais produtos" at bounding box center [324, 157] width 68 height 6
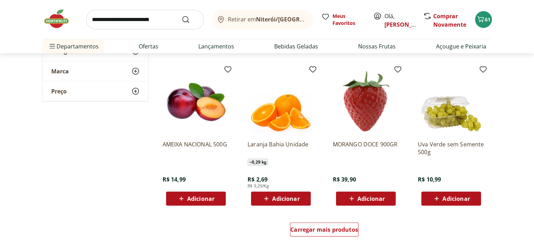
scroll to position [1719, 0]
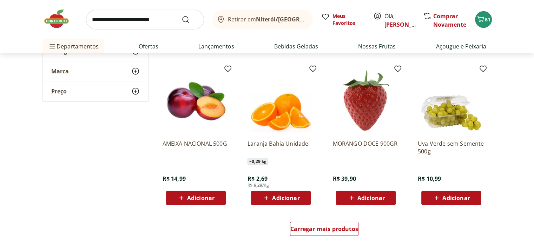
click at [198, 198] on span "Adicionar" at bounding box center [200, 198] width 27 height 6
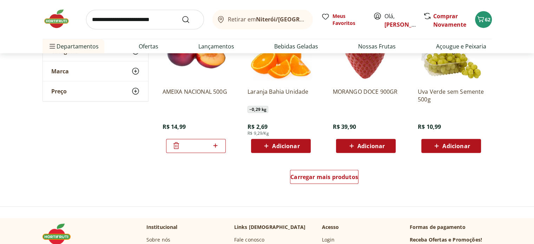
scroll to position [1790, 0]
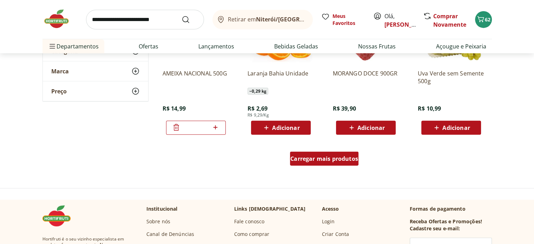
click at [333, 162] on div "Carregar mais produtos" at bounding box center [324, 159] width 68 height 14
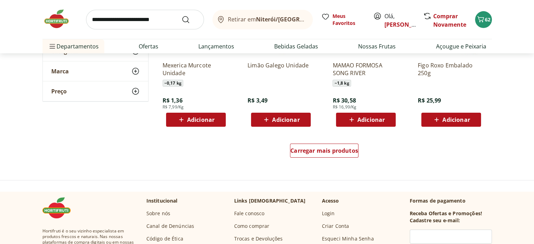
scroll to position [2281, 0]
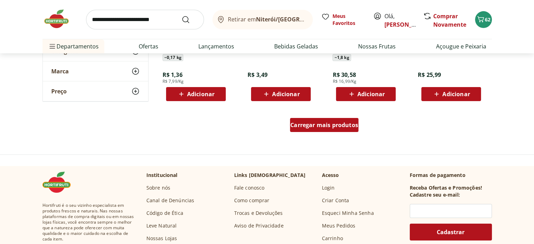
click at [321, 120] on div "Carregar mais produtos" at bounding box center [324, 125] width 68 height 14
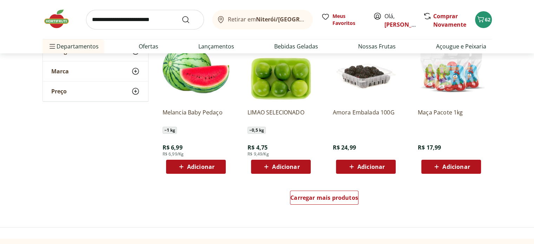
scroll to position [2667, 0]
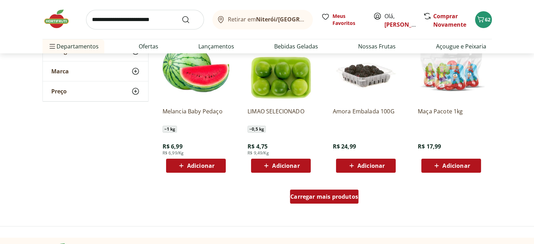
click at [324, 196] on span "Carregar mais produtos" at bounding box center [324, 197] width 68 height 6
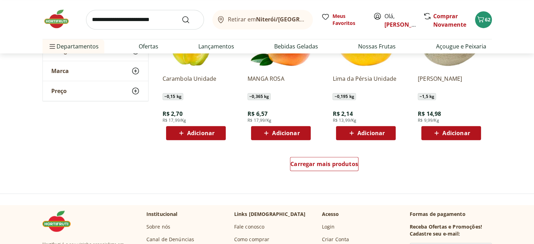
scroll to position [3123, 0]
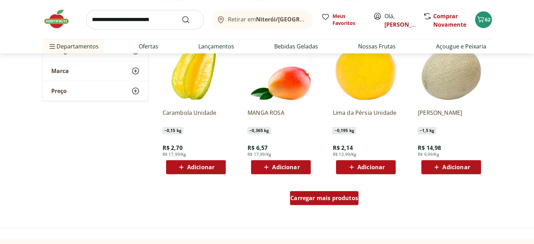
click at [313, 195] on span "Carregar mais produtos" at bounding box center [324, 198] width 68 height 6
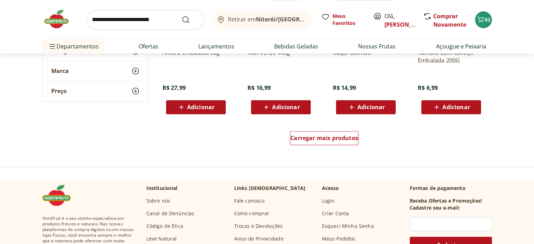
scroll to position [3685, 0]
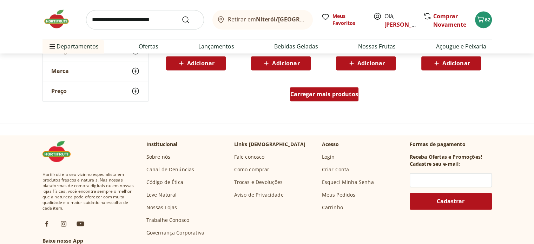
click at [332, 97] on span "Carregar mais produtos" at bounding box center [324, 94] width 68 height 6
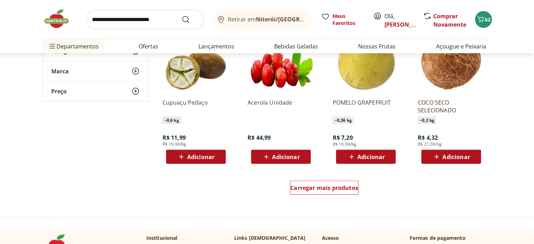
scroll to position [4071, 0]
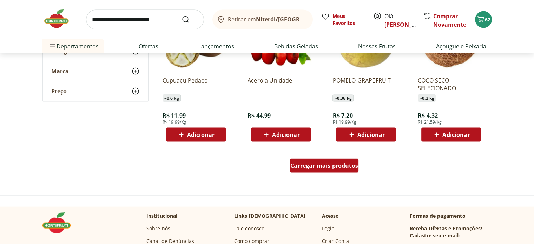
click at [334, 165] on span "Carregar mais produtos" at bounding box center [324, 166] width 68 height 6
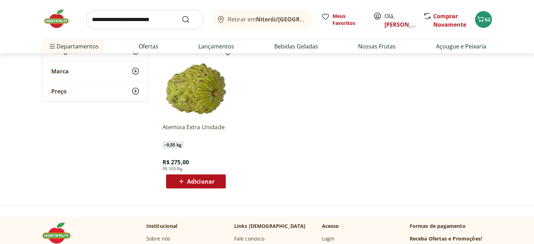
scroll to position [4176, 0]
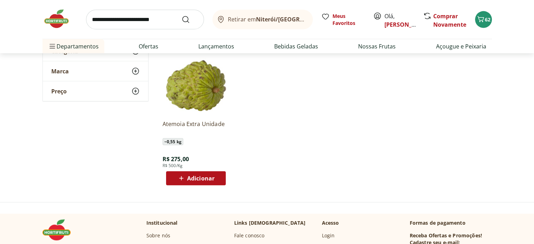
click at [131, 18] on input "search" at bounding box center [145, 20] width 118 height 20
type input "**********"
click at [181, 15] on button "Submit Search" at bounding box center [189, 19] width 17 height 8
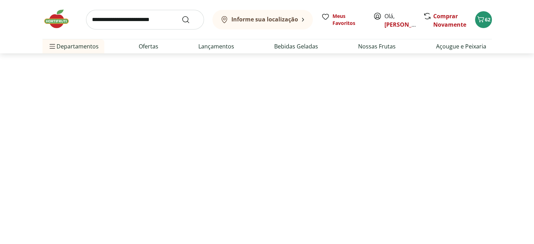
select select "**********"
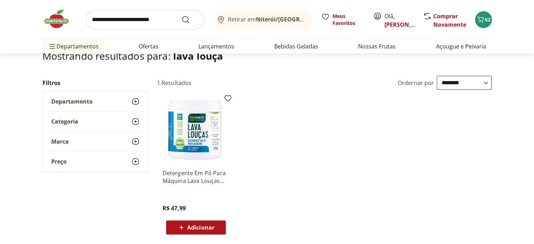
scroll to position [35, 0]
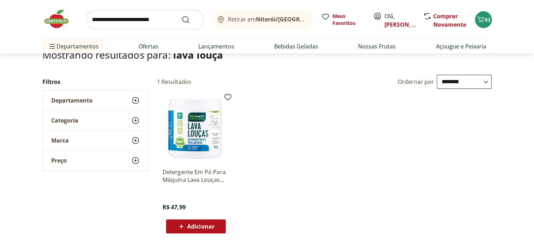
click at [133, 19] on input "search" at bounding box center [145, 20] width 118 height 20
type input "**********"
click at [181, 15] on button "Submit Search" at bounding box center [189, 19] width 17 height 8
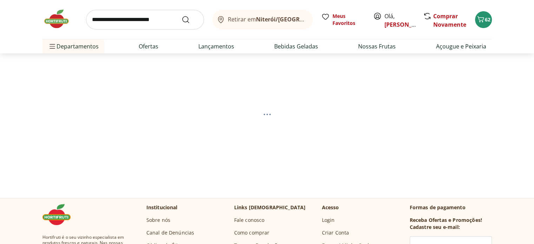
select select "**********"
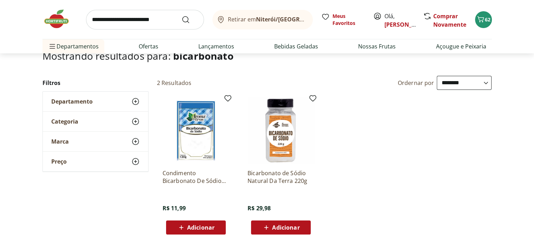
scroll to position [35, 0]
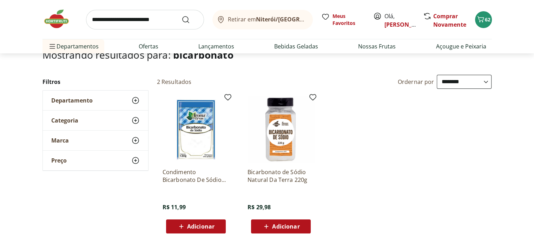
click at [208, 225] on span "Adicionar" at bounding box center [200, 227] width 27 height 6
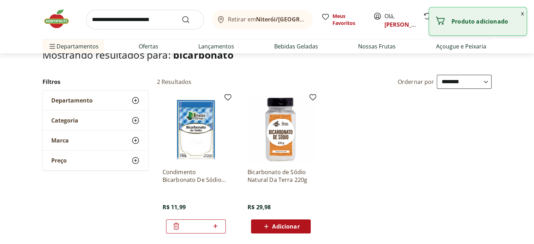
click at [217, 226] on icon at bounding box center [215, 226] width 9 height 8
type input "*"
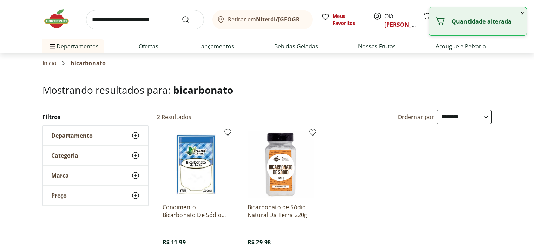
select select "**********"
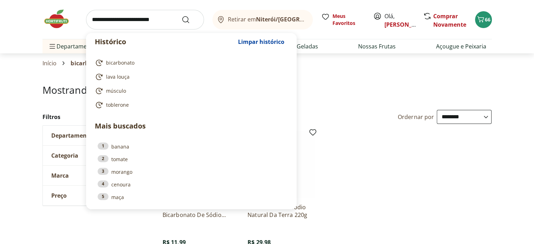
click at [152, 21] on input "search" at bounding box center [145, 20] width 118 height 20
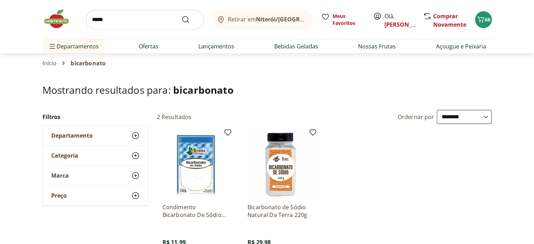
type input "*****"
click at [181, 15] on button "Submit Search" at bounding box center [189, 19] width 17 height 8
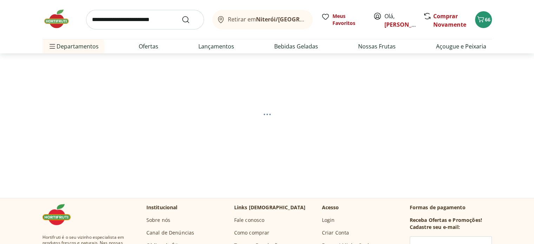
select select "**********"
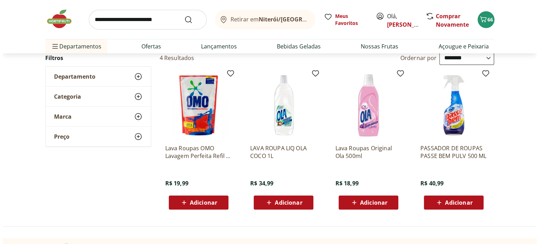
scroll to position [35, 0]
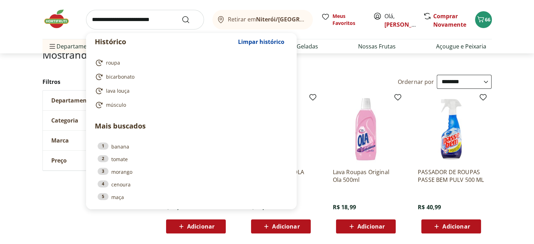
click at [126, 19] on input "search" at bounding box center [145, 20] width 118 height 20
click at [501, 111] on section "**********" at bounding box center [267, 143] width 534 height 189
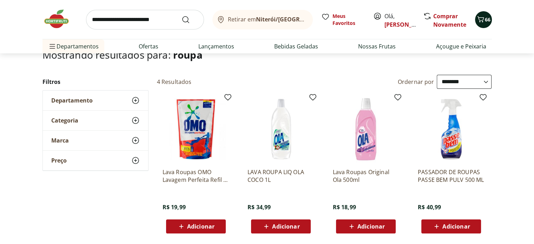
click at [483, 16] on icon "Carrinho" at bounding box center [480, 19] width 8 height 8
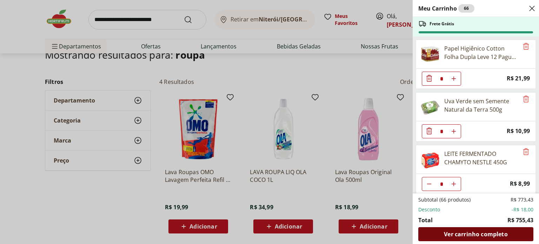
click at [470, 232] on span "Ver carrinho completo" at bounding box center [476, 234] width 64 height 6
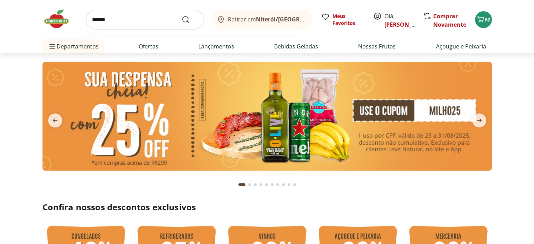
type input "******"
click at [181, 15] on button "Submit Search" at bounding box center [189, 19] width 17 height 8
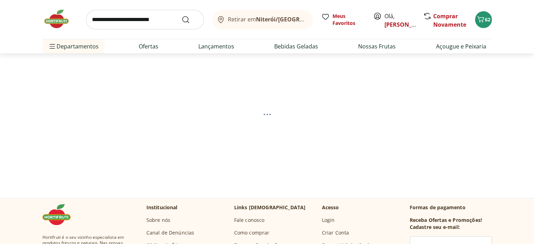
select select "**********"
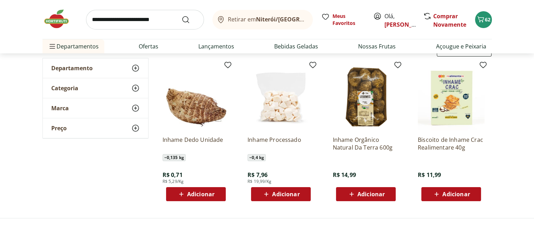
scroll to position [70, 0]
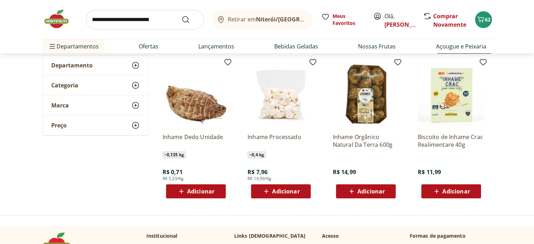
click at [187, 189] on span "Adicionar" at bounding box center [200, 191] width 27 height 6
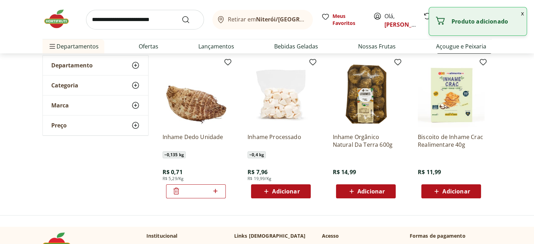
click at [216, 188] on icon at bounding box center [215, 191] width 9 height 8
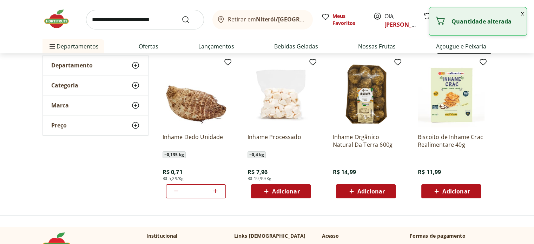
type input "*"
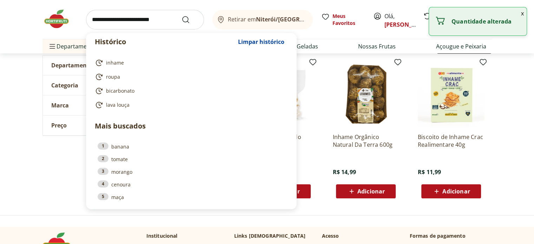
click at [136, 19] on input "search" at bounding box center [145, 20] width 118 height 20
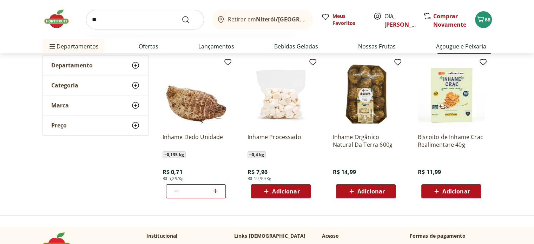
type input "*"
type input "******"
click at [181, 15] on button "Submit Search" at bounding box center [189, 19] width 17 height 8
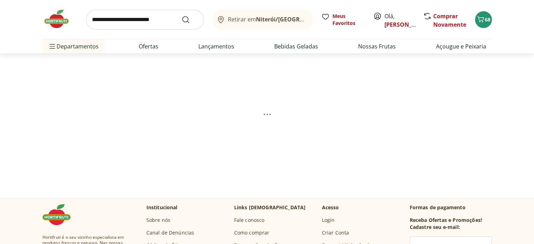
select select "**********"
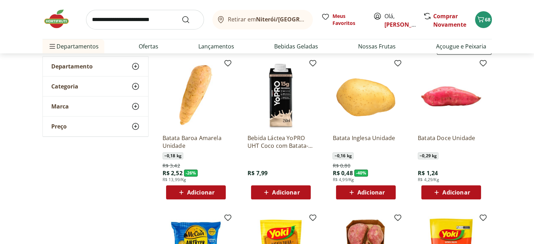
scroll to position [70, 0]
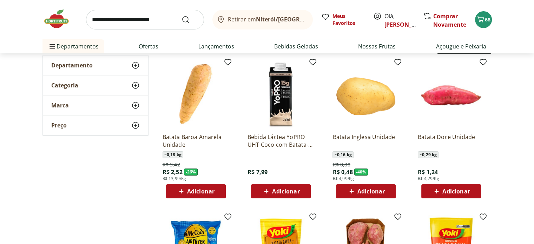
click at [366, 191] on span "Adicionar" at bounding box center [370, 191] width 27 height 6
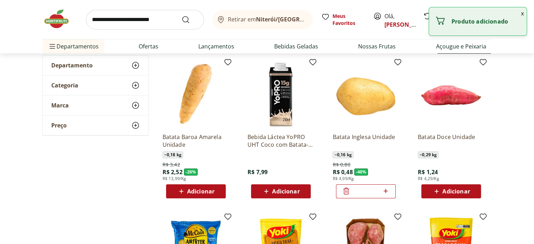
click at [383, 191] on icon at bounding box center [385, 191] width 9 height 8
click at [385, 190] on icon at bounding box center [385, 191] width 4 height 4
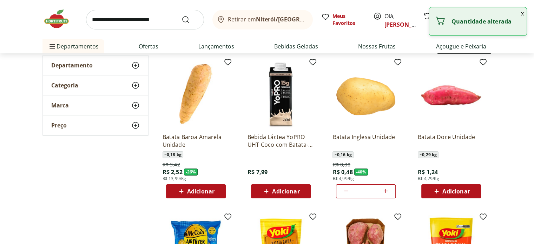
type input "*"
click at [462, 191] on span "Adicionar" at bounding box center [455, 191] width 27 height 6
click at [469, 189] on icon at bounding box center [470, 191] width 9 height 8
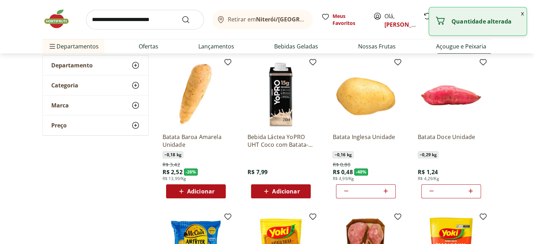
click at [469, 189] on icon at bounding box center [470, 191] width 9 height 8
type input "*"
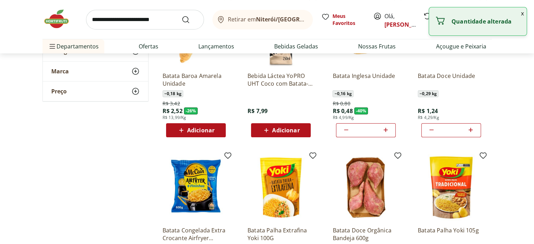
scroll to position [140, 0]
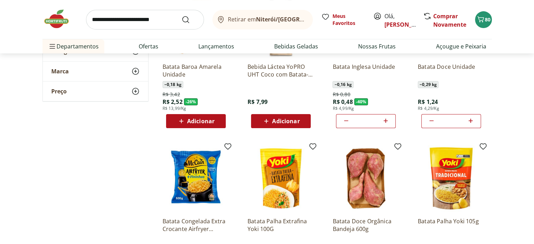
click at [386, 119] on icon at bounding box center [385, 121] width 9 height 8
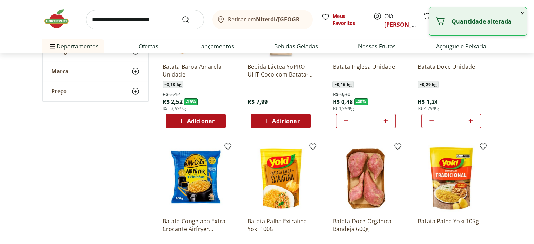
click at [386, 119] on icon at bounding box center [385, 121] width 9 height 8
type input "*"
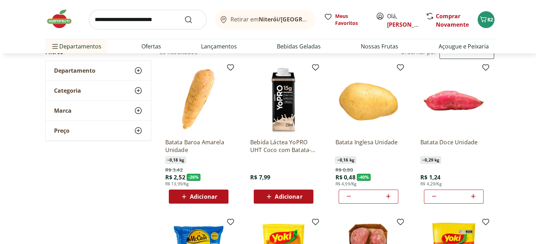
scroll to position [0, 0]
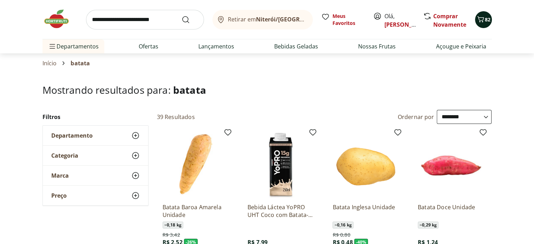
click at [481, 17] on icon "Carrinho" at bounding box center [480, 19] width 8 height 8
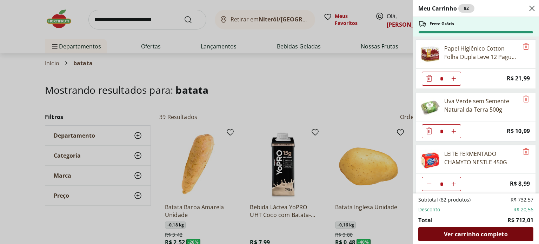
click at [483, 237] on span "Ver carrinho completo" at bounding box center [476, 234] width 64 height 6
